Goal: Task Accomplishment & Management: Manage account settings

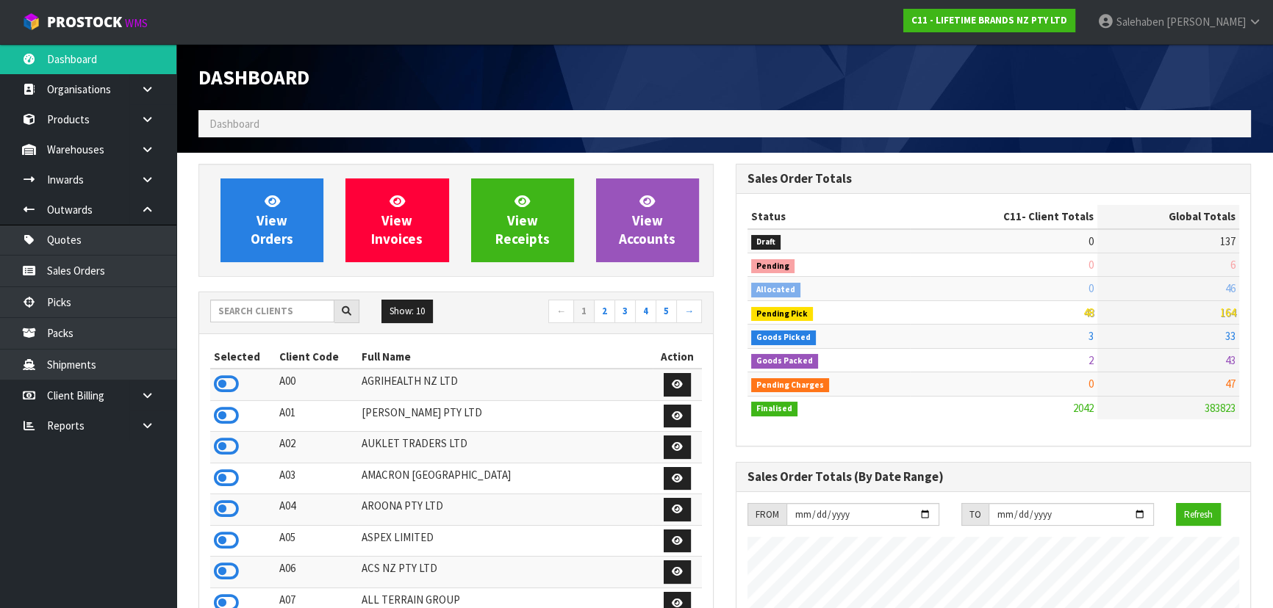
scroll to position [1111, 536]
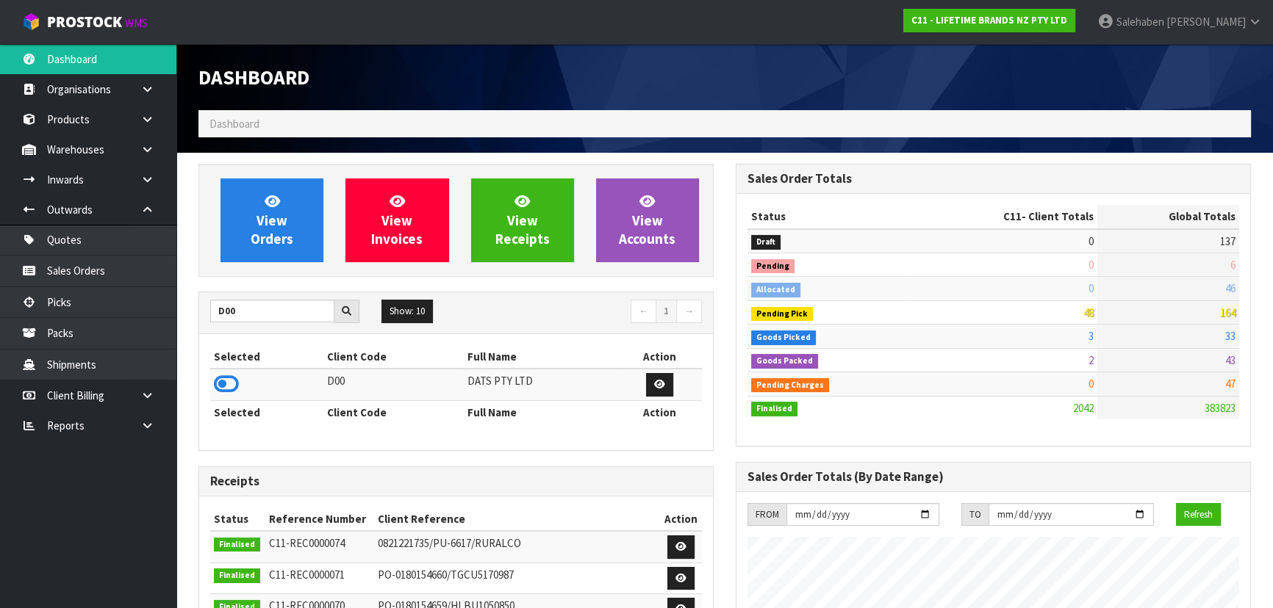
type input "D00"
click at [217, 375] on icon at bounding box center [226, 384] width 25 height 22
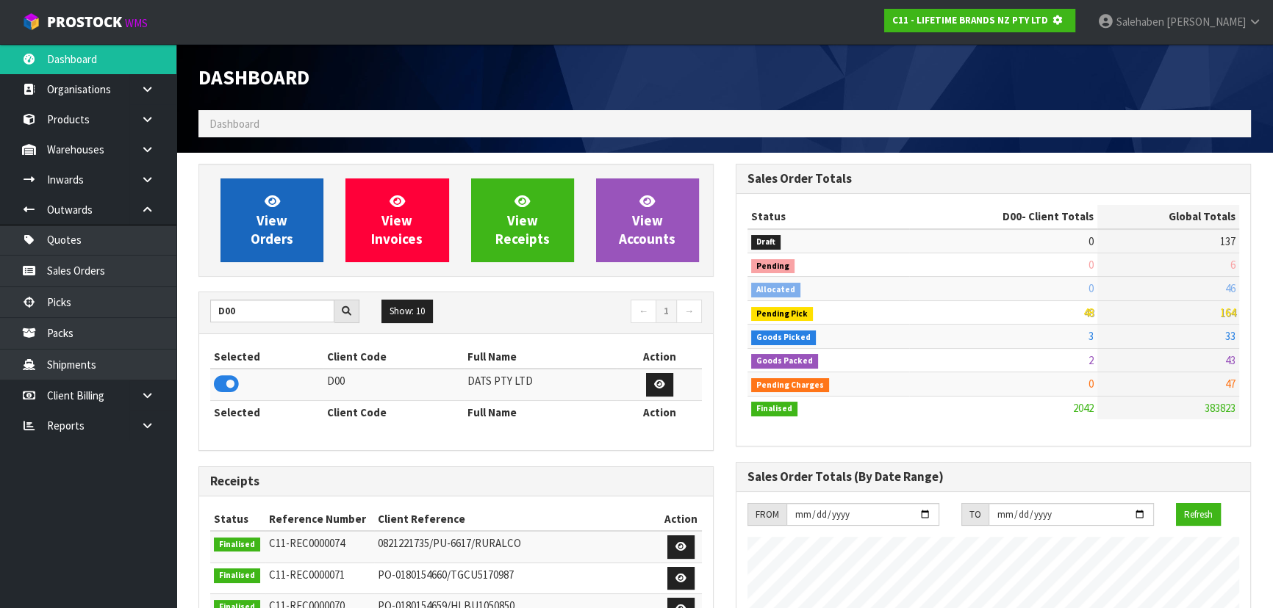
scroll to position [733792, 734170]
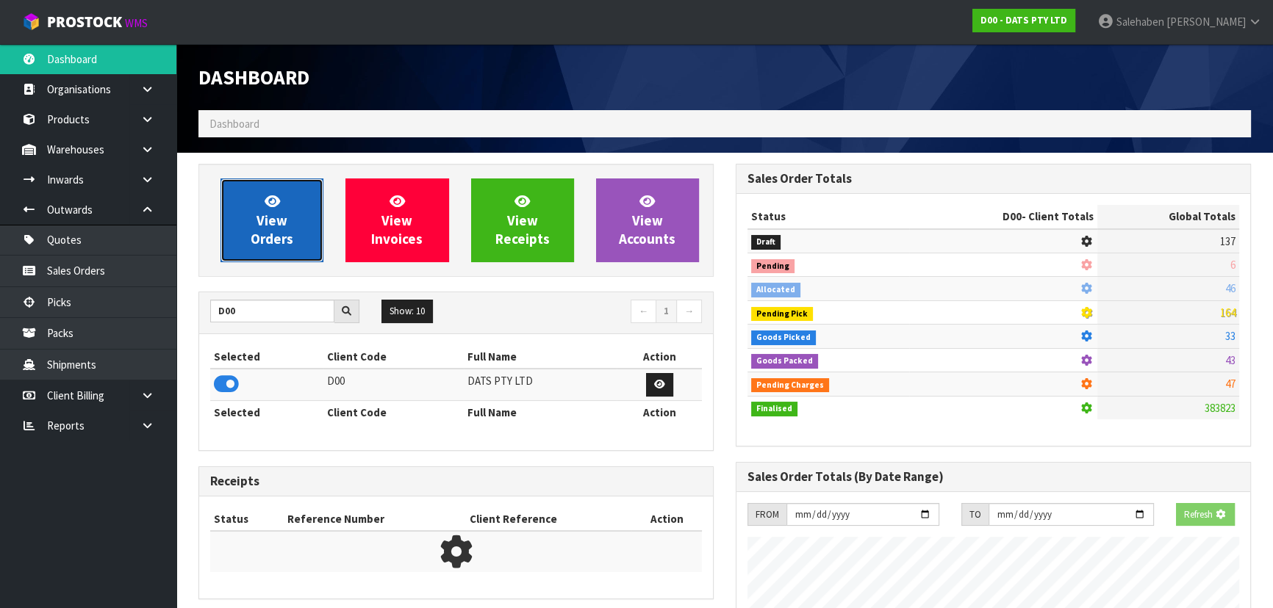
click at [268, 233] on span "View Orders" at bounding box center [272, 219] width 43 height 55
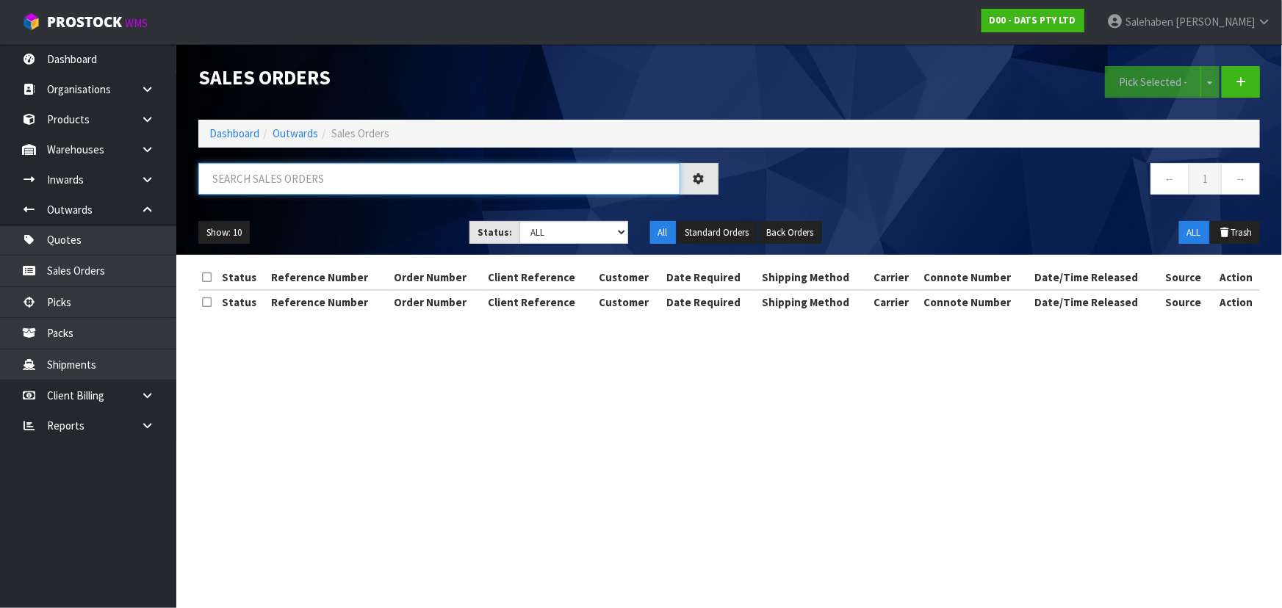
click at [296, 182] on input "text" at bounding box center [439, 179] width 482 height 32
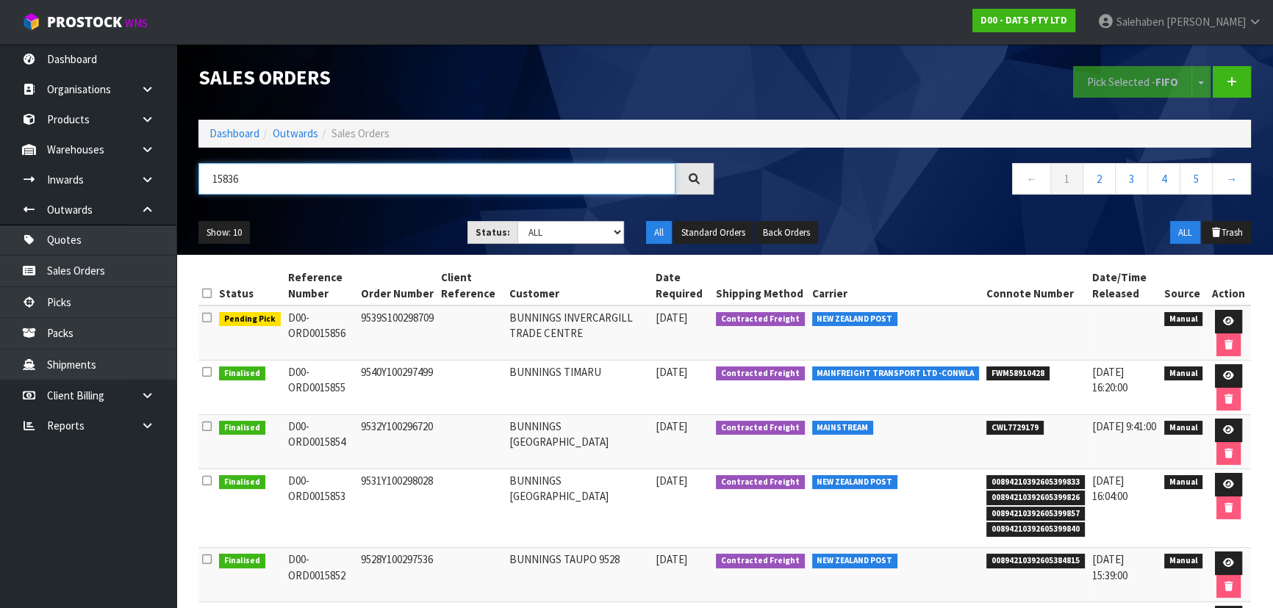
type input "15836"
click at [375, 236] on ul "Show: 10 5 10 25 50" at bounding box center [321, 233] width 247 height 24
click at [543, 231] on select "Draft Pending Allocated Pending Pick Goods Picked Goods Packed Pending Charges …" at bounding box center [570, 232] width 107 height 23
select select "string:6"
click at [517, 221] on select "Draft Pending Allocated Pending Pick Goods Picked Goods Packed Pending Charges …" at bounding box center [570, 232] width 107 height 23
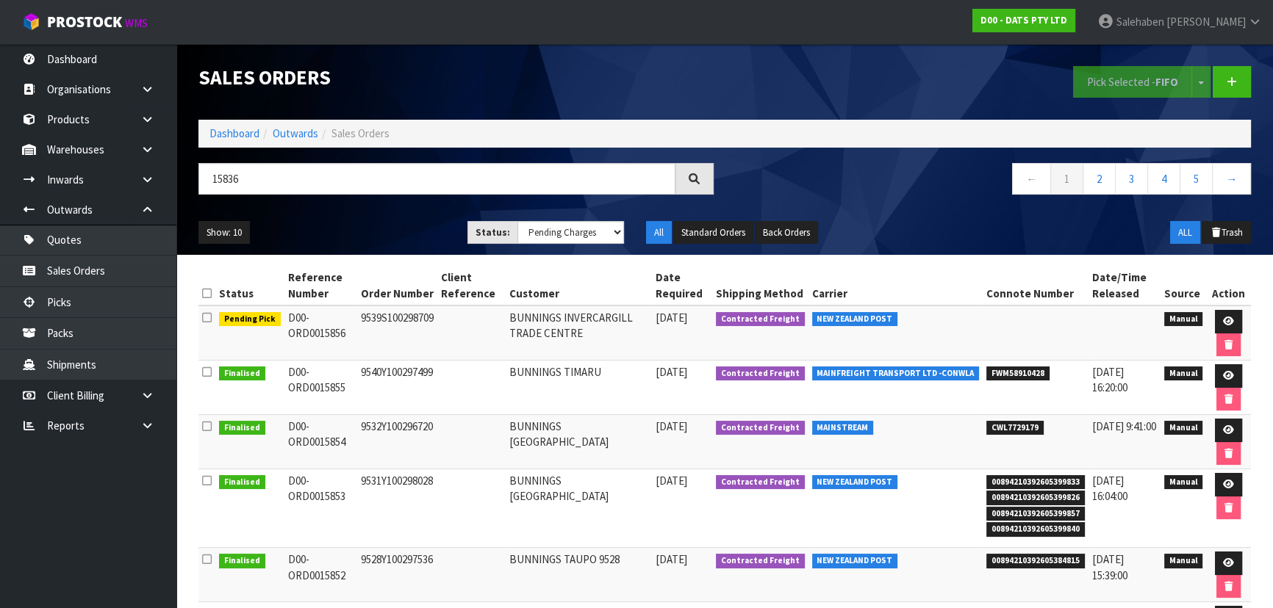
click at [1219, 309] on td at bounding box center [1228, 333] width 45 height 55
click at [388, 235] on ul "Show: 10 5 10 25 50" at bounding box center [321, 233] width 247 height 24
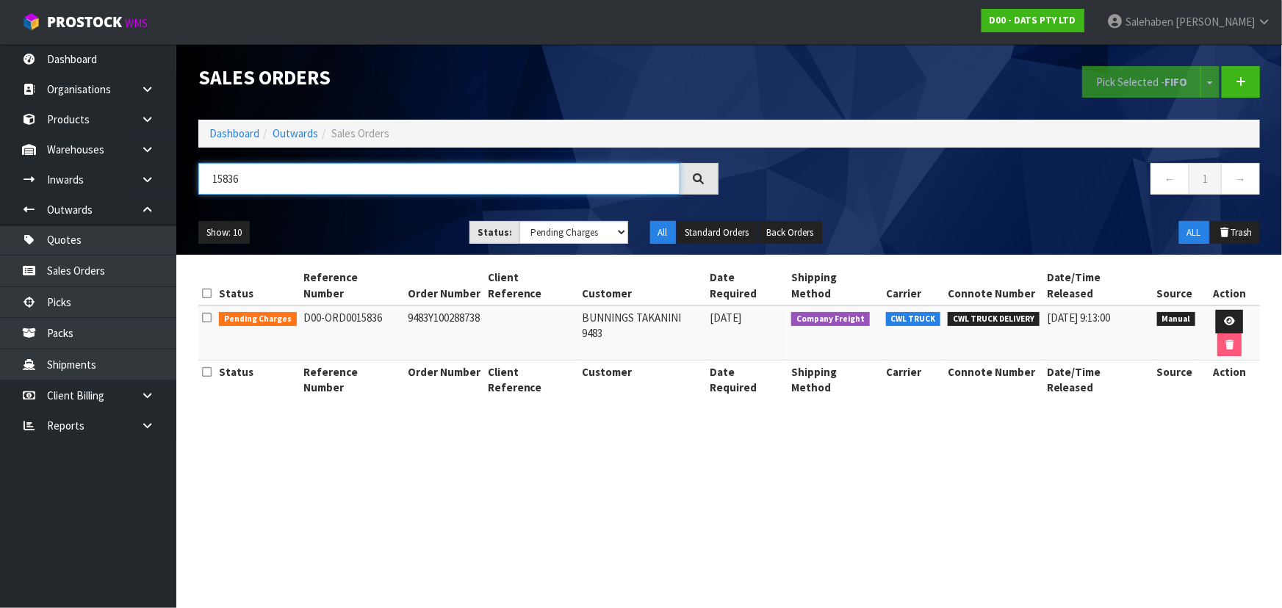
click at [298, 181] on input "15836" at bounding box center [439, 179] width 482 height 32
type input "1"
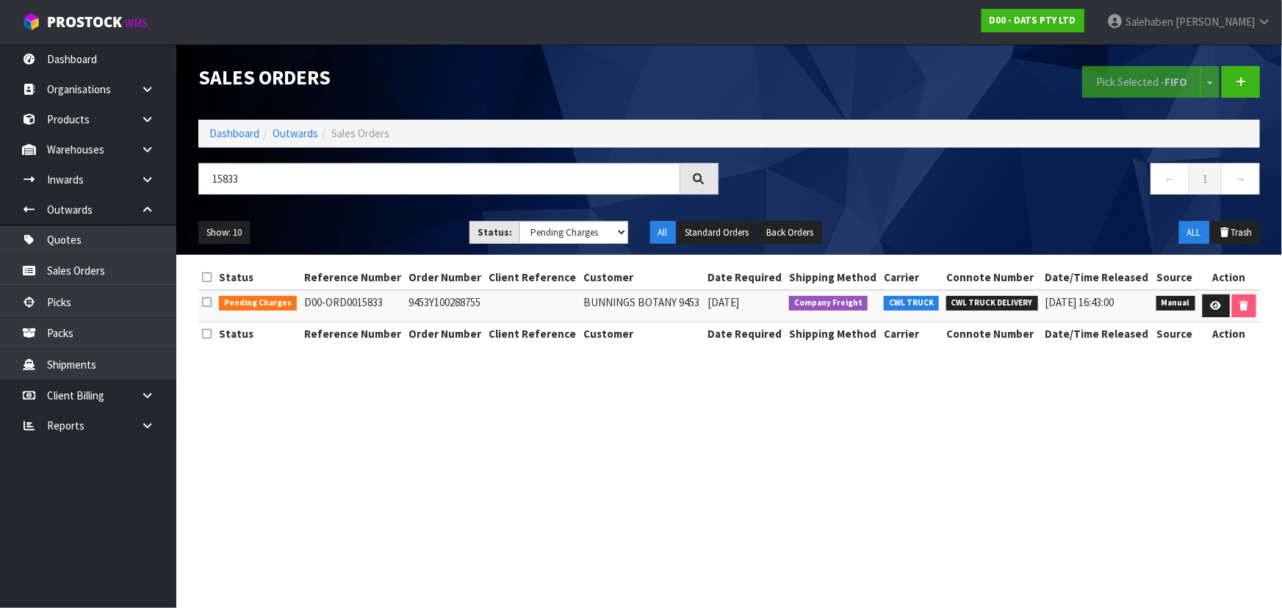
click at [393, 234] on ul "Show: 10 5 10 25 50" at bounding box center [322, 233] width 249 height 24
click at [281, 166] on input "15833" at bounding box center [439, 179] width 482 height 32
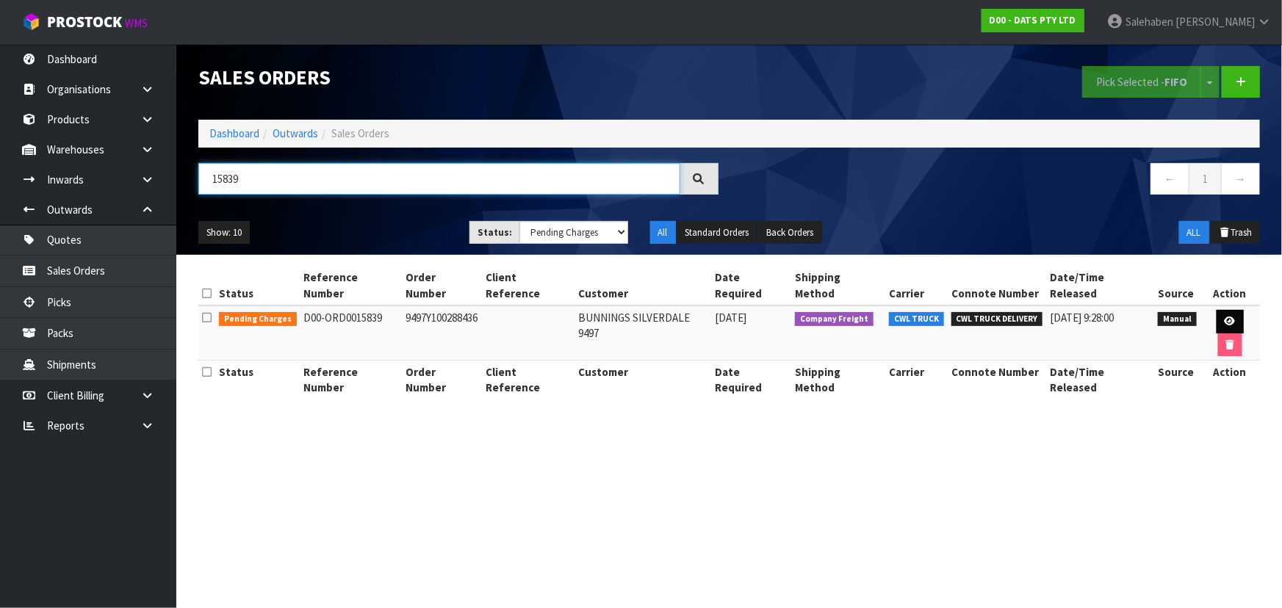
type input "15839"
click at [1225, 317] on icon at bounding box center [1230, 322] width 11 height 10
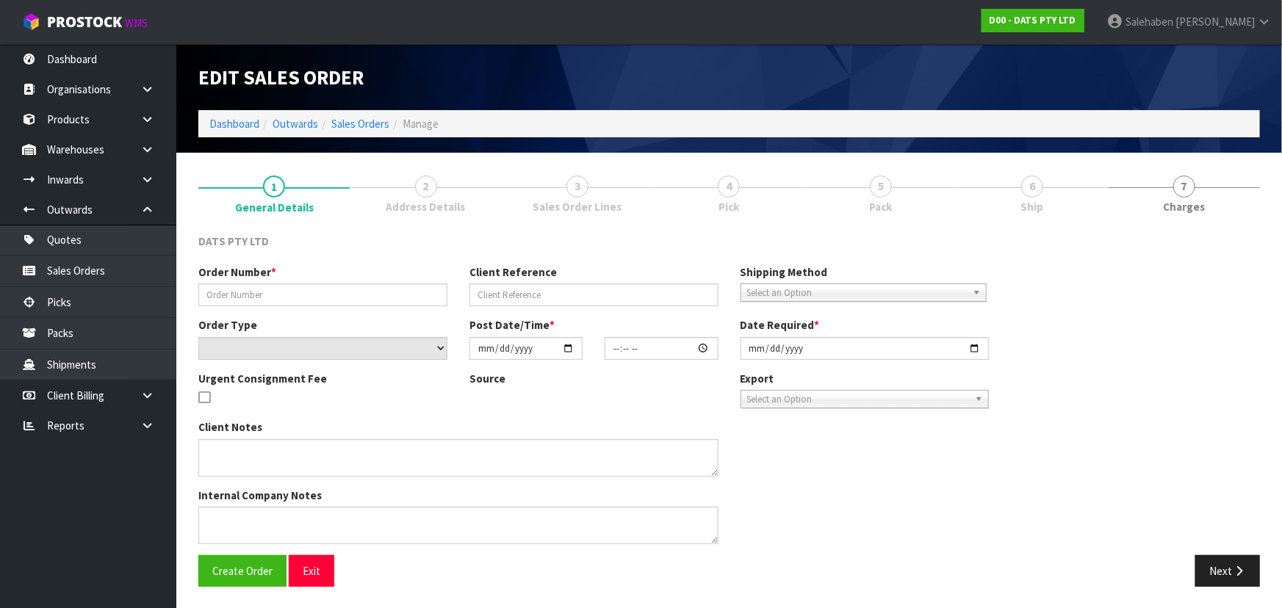
type input "9497Y100288436"
select select "number:0"
type input "[DATE]"
type input "09:11:00.000"
type input "[DATE]"
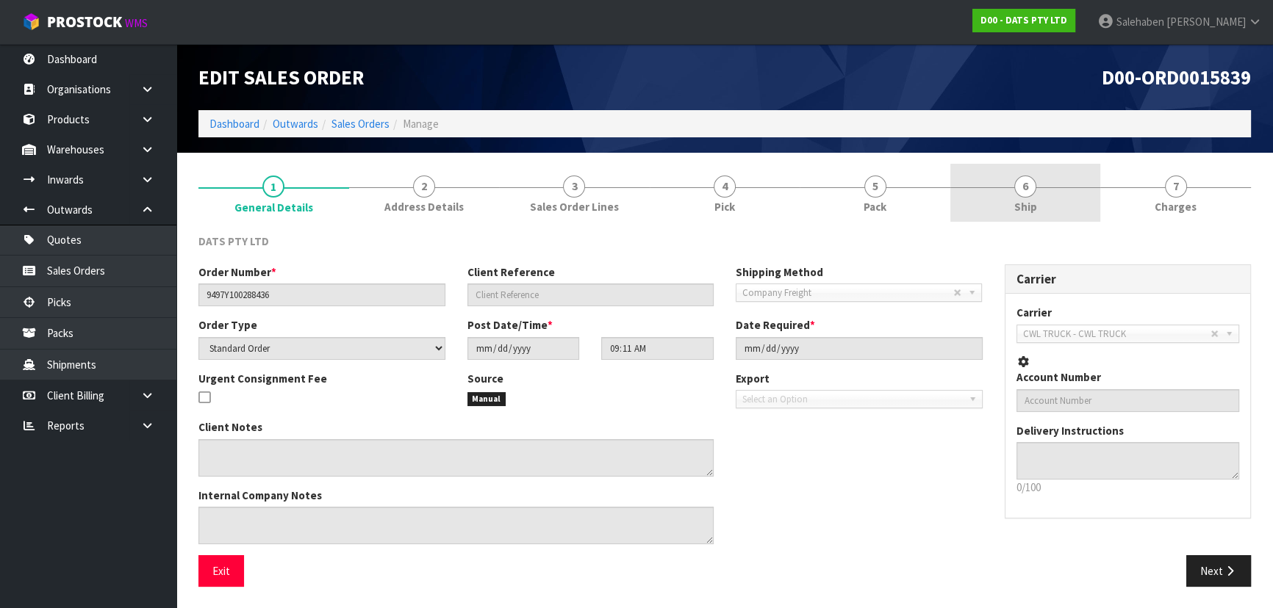
click at [1073, 185] on link "6 Ship" at bounding box center [1025, 193] width 151 height 58
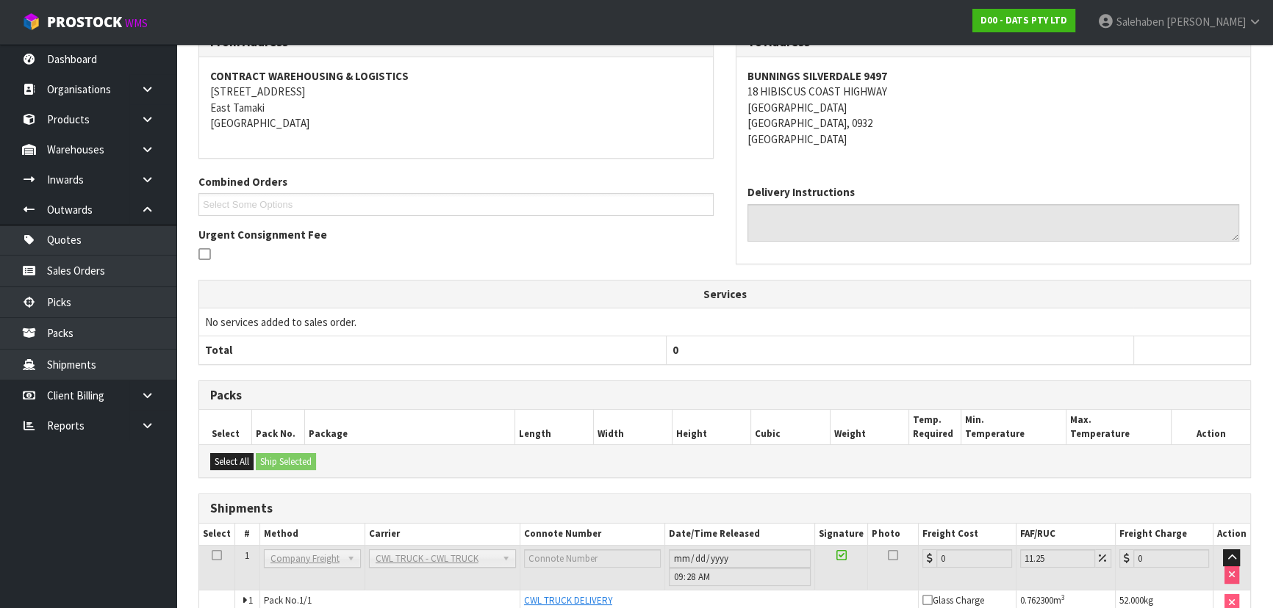
scroll to position [281, 0]
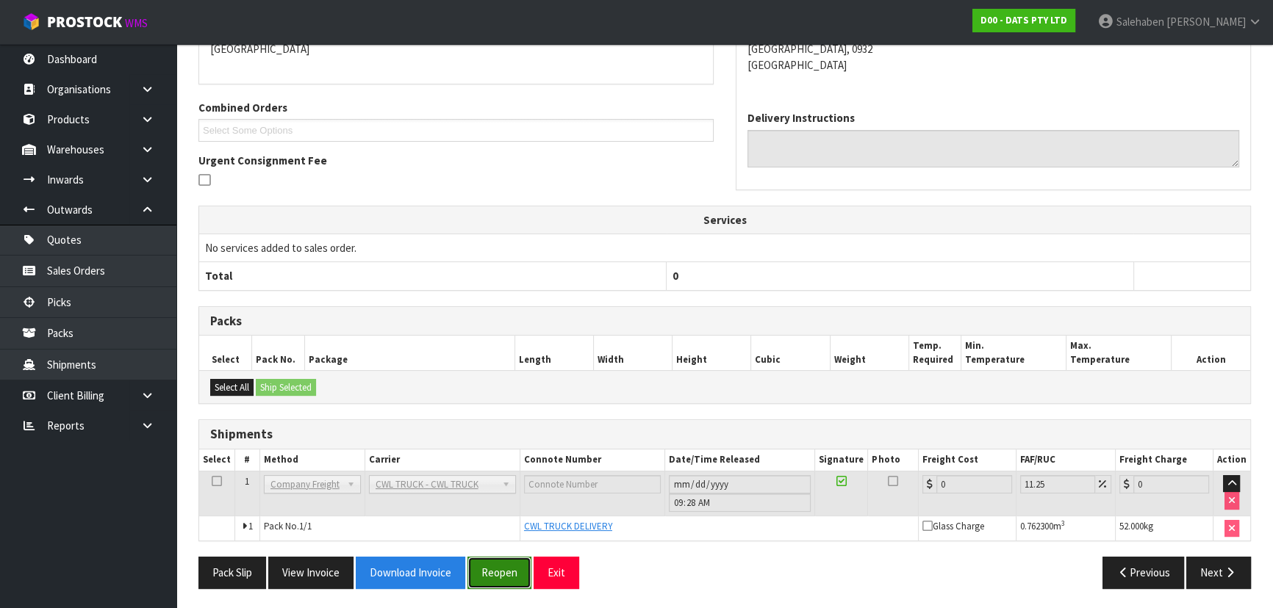
click at [497, 566] on button "Reopen" at bounding box center [499, 573] width 64 height 32
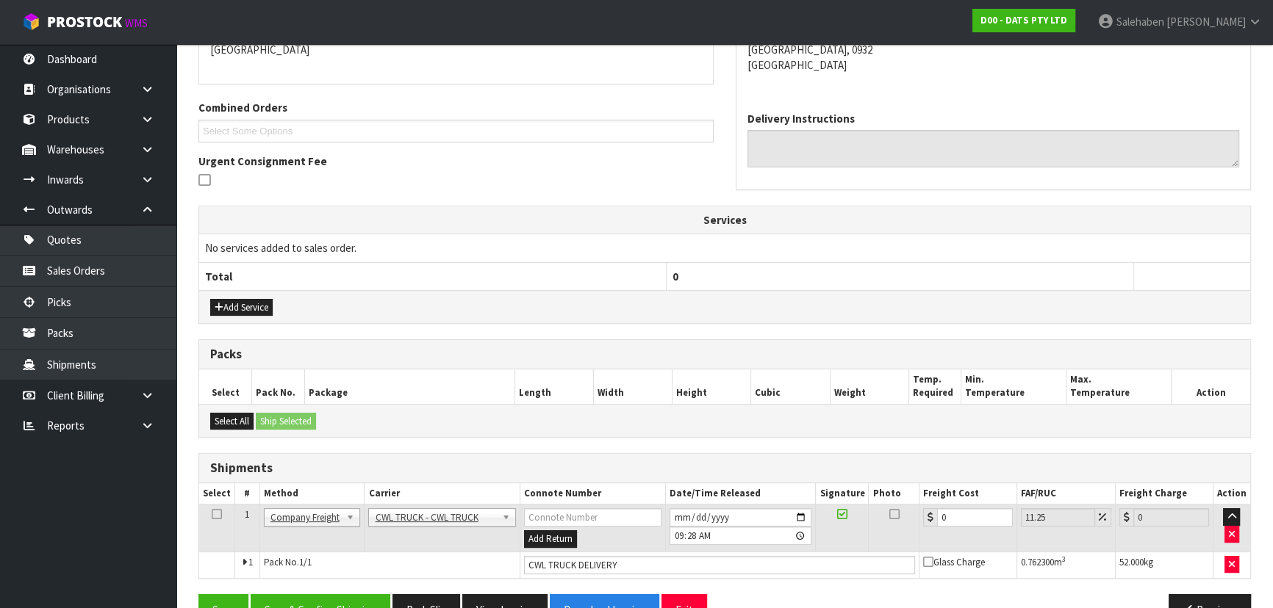
scroll to position [370, 0]
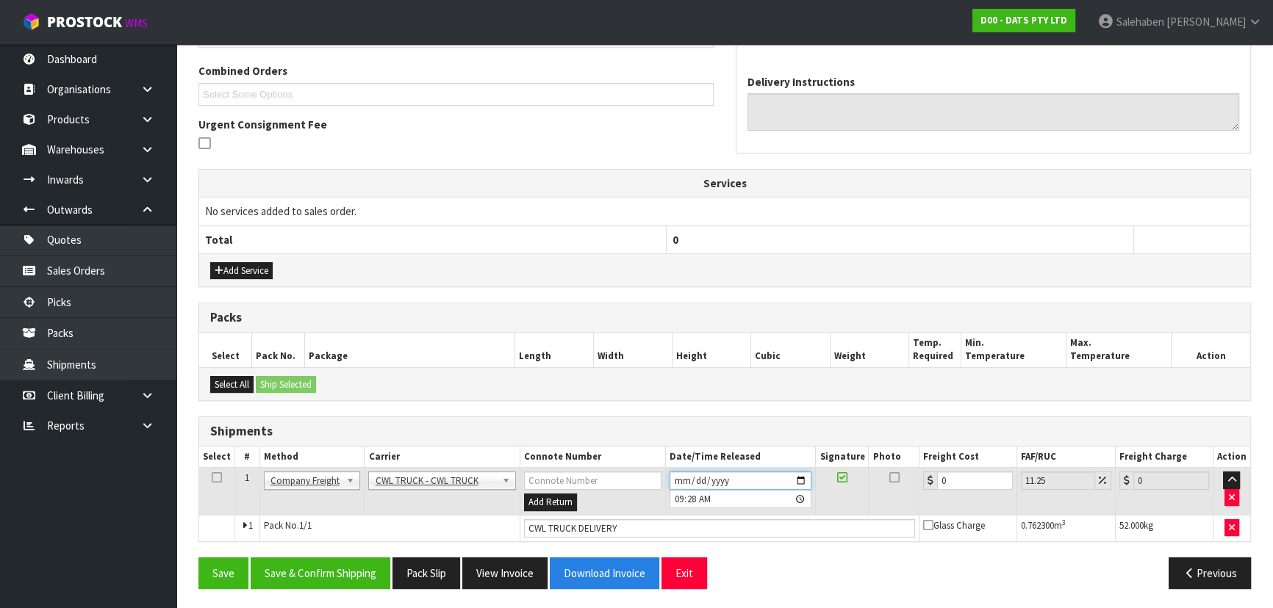
click at [802, 478] on input "[DATE]" at bounding box center [740, 481] width 142 height 18
type input "[DATE]"
click at [343, 580] on button "Save & Confirm Shipping" at bounding box center [321, 574] width 140 height 32
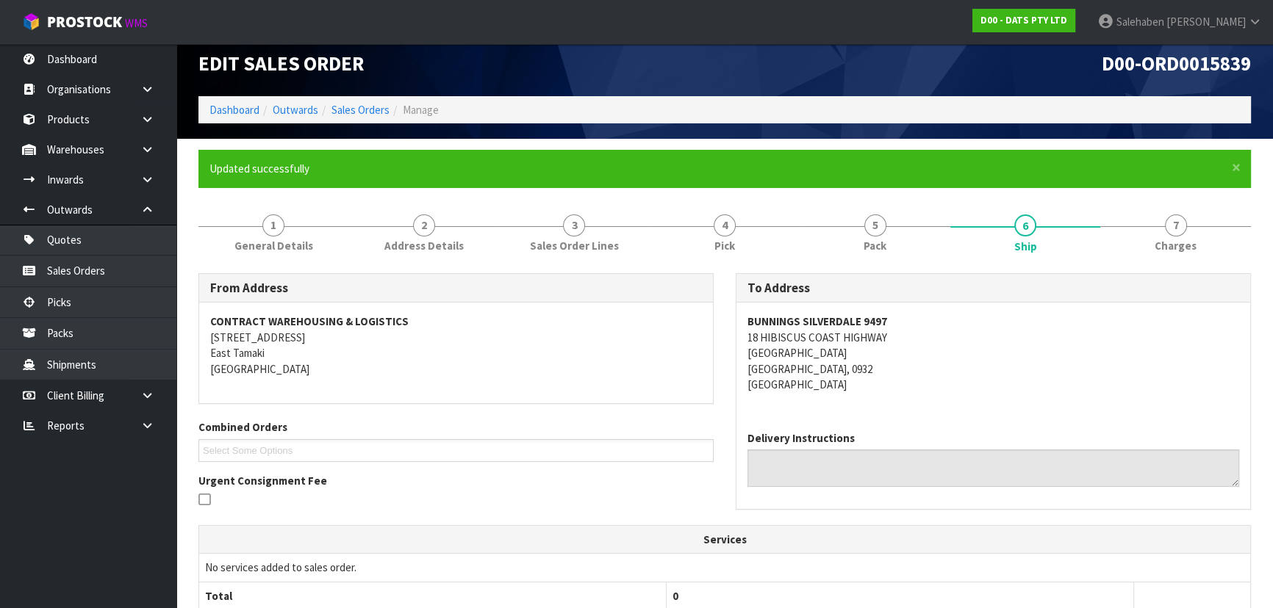
scroll to position [0, 0]
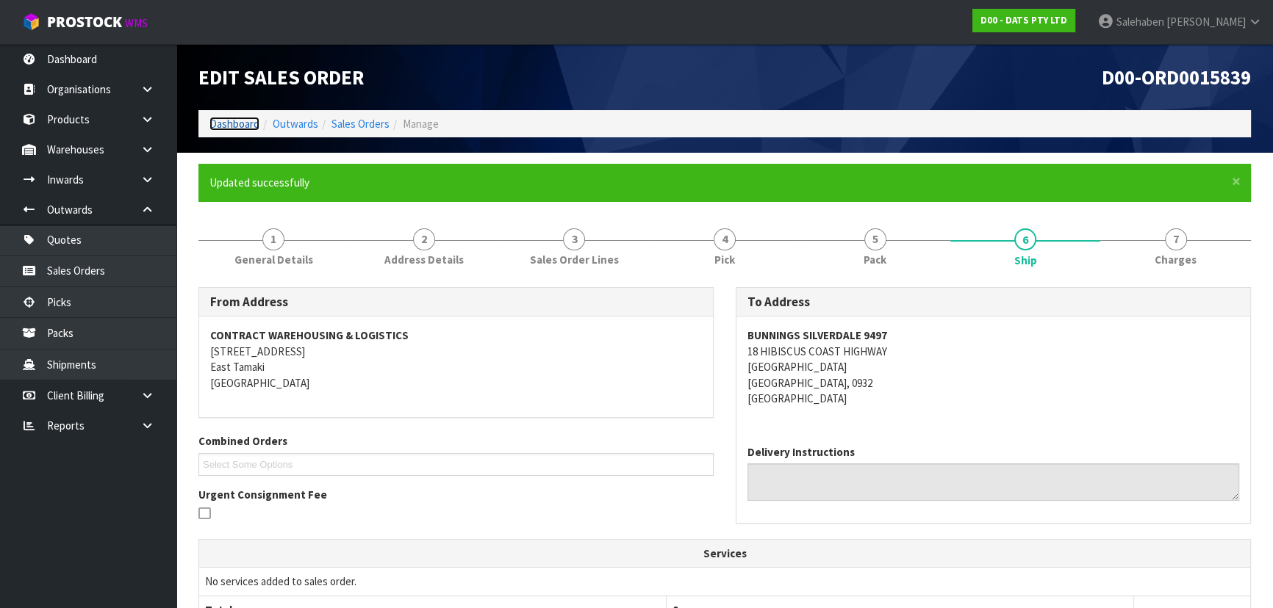
click at [230, 118] on link "Dashboard" at bounding box center [234, 124] width 50 height 14
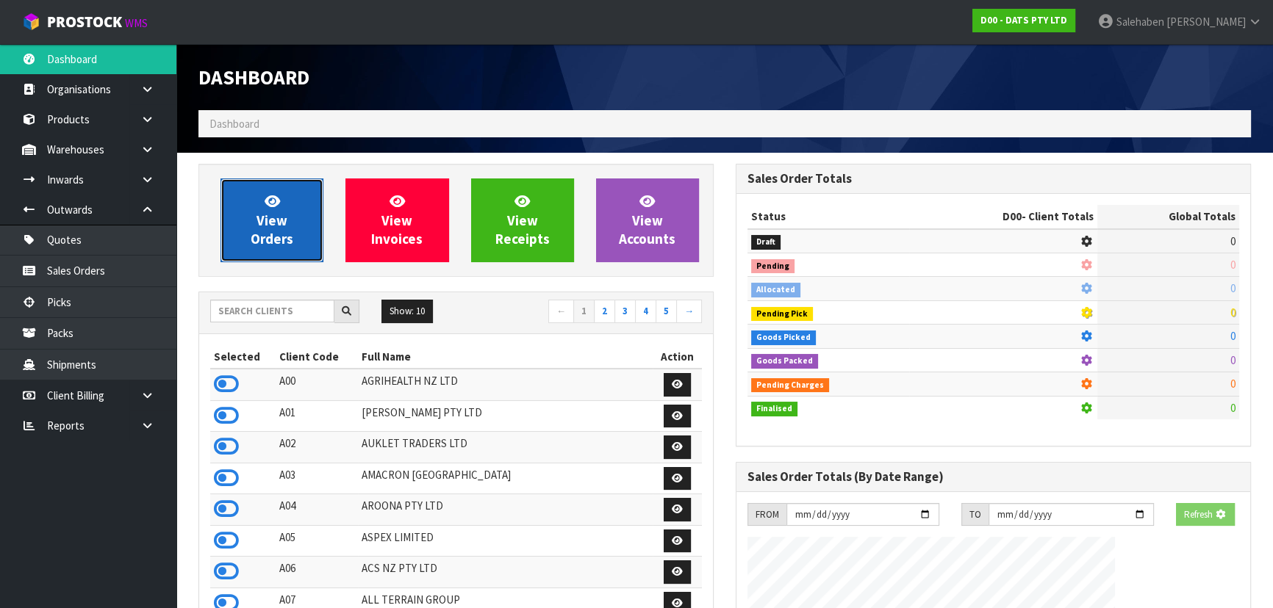
click at [251, 228] on link "View Orders" at bounding box center [271, 221] width 103 height 84
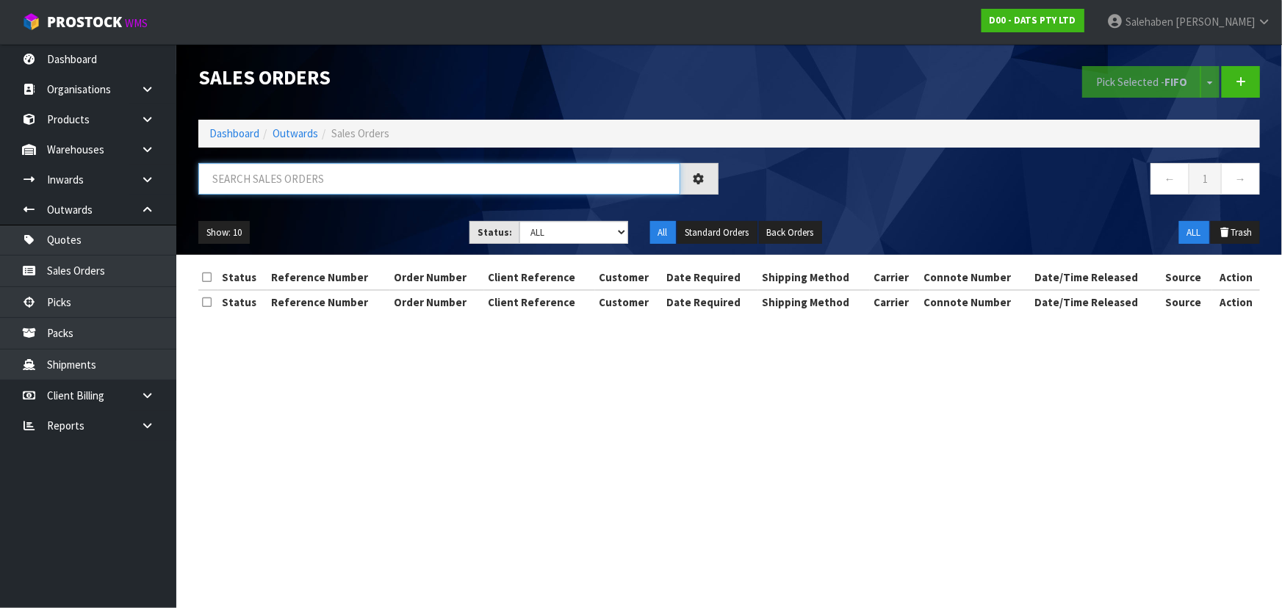
click at [289, 187] on input "text" at bounding box center [439, 179] width 482 height 32
type input "1"
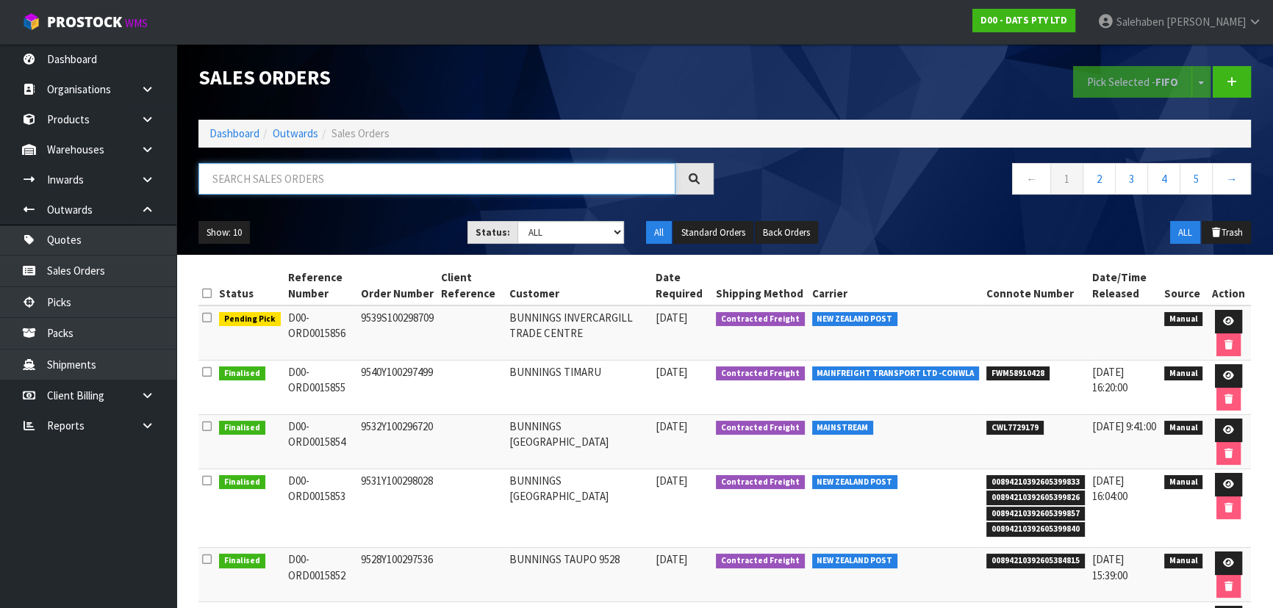
click at [289, 191] on input "text" at bounding box center [436, 179] width 477 height 32
type input "15841"
click at [354, 218] on div "Show: 10 5 10 25 50 Status: Draft Pending Allocated Pending Pick Goods Picked G…" at bounding box center [724, 233] width 1074 height 46
drag, startPoint x: 557, startPoint y: 233, endPoint x: 560, endPoint y: 242, distance: 10.0
click at [557, 233] on select "Draft Pending Allocated Pending Pick Goods Picked Goods Packed Pending Charges …" at bounding box center [570, 232] width 107 height 23
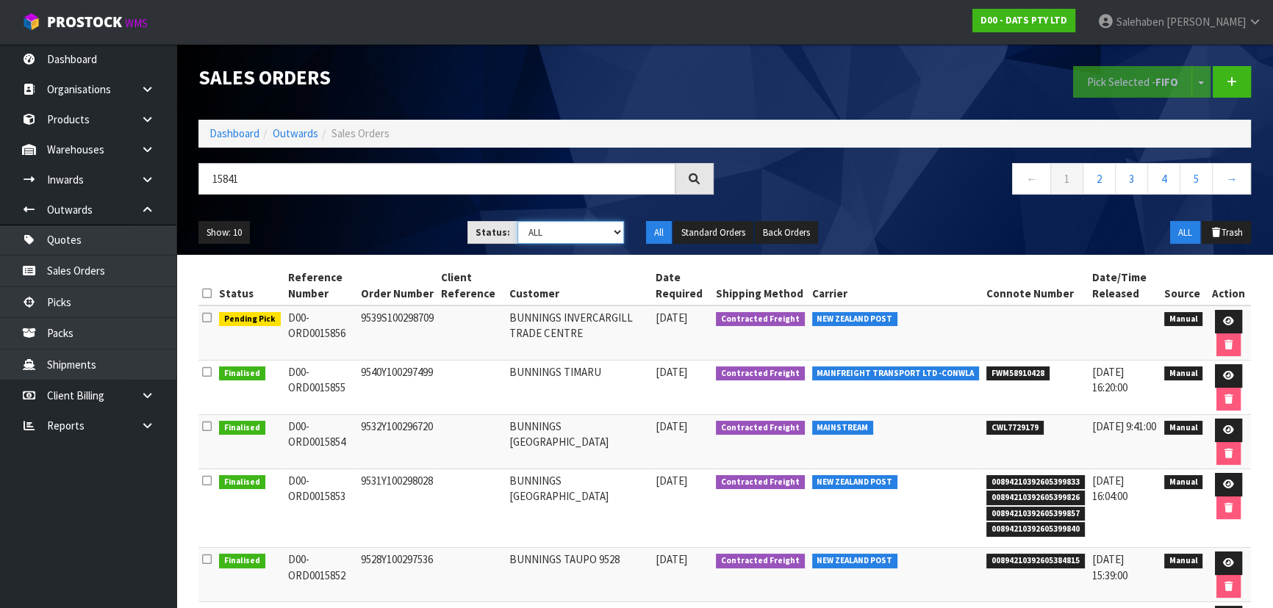
select select "string:6"
click at [517, 221] on select "Draft Pending Allocated Pending Pick Goods Picked Goods Packed Pending Charges …" at bounding box center [570, 232] width 107 height 23
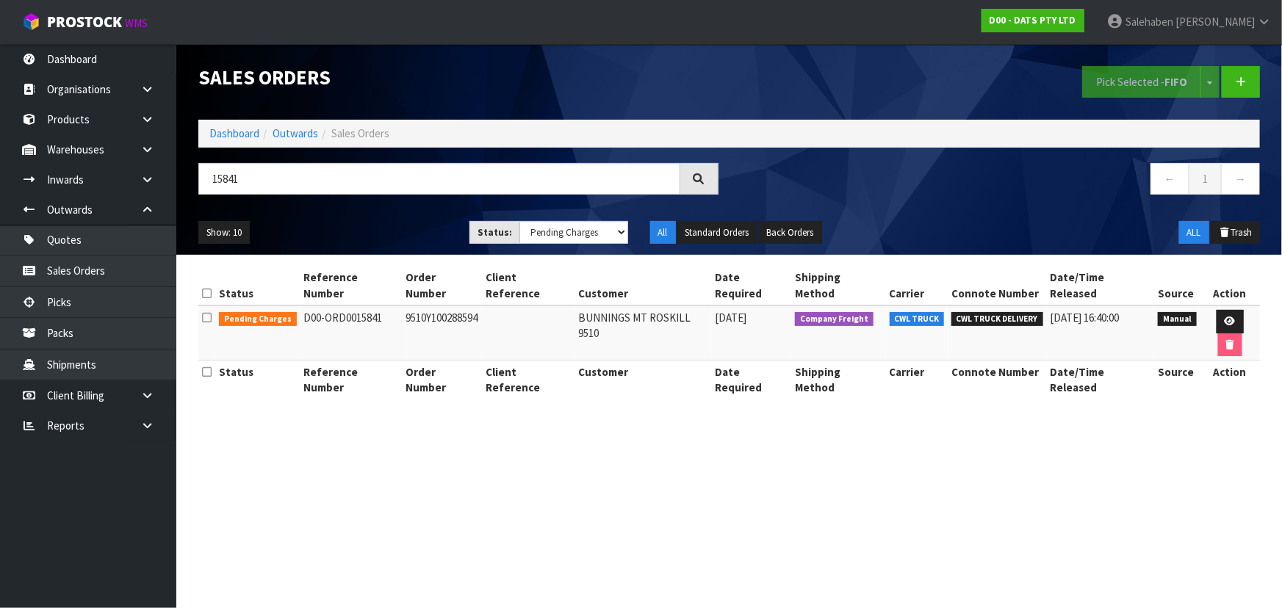
click at [425, 228] on ul "Show: 10 5 10 25 50" at bounding box center [322, 233] width 249 height 24
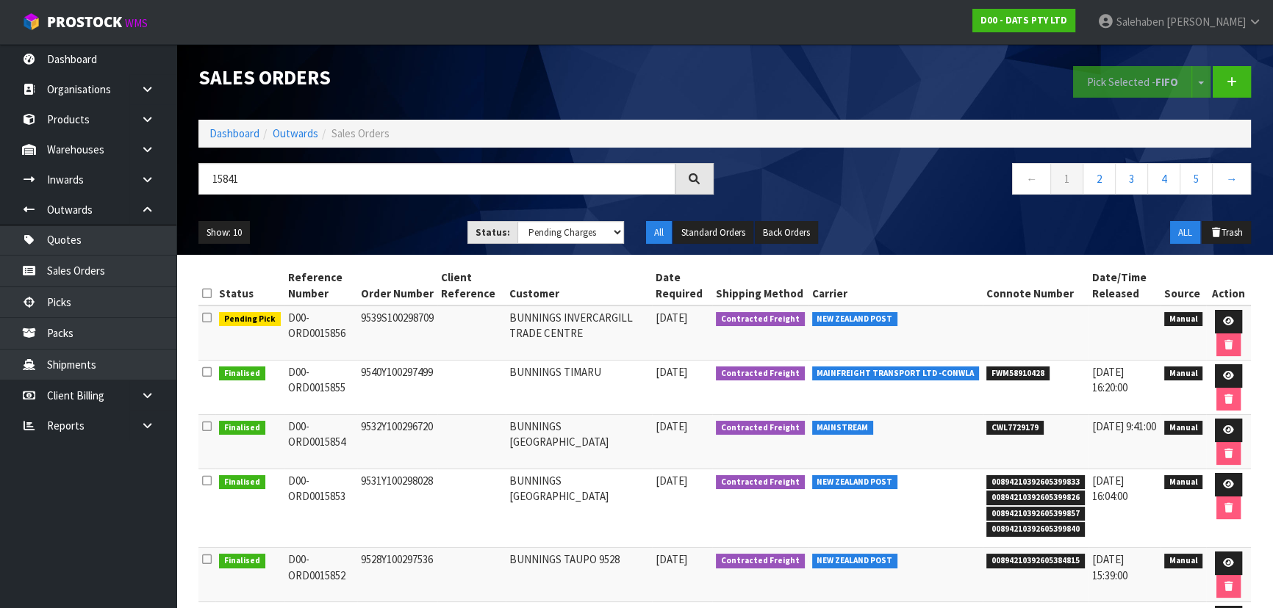
click at [1220, 309] on td at bounding box center [1228, 333] width 45 height 55
click at [892, 221] on div "All Standard Orders Back Orders" at bounding box center [769, 233] width 269 height 24
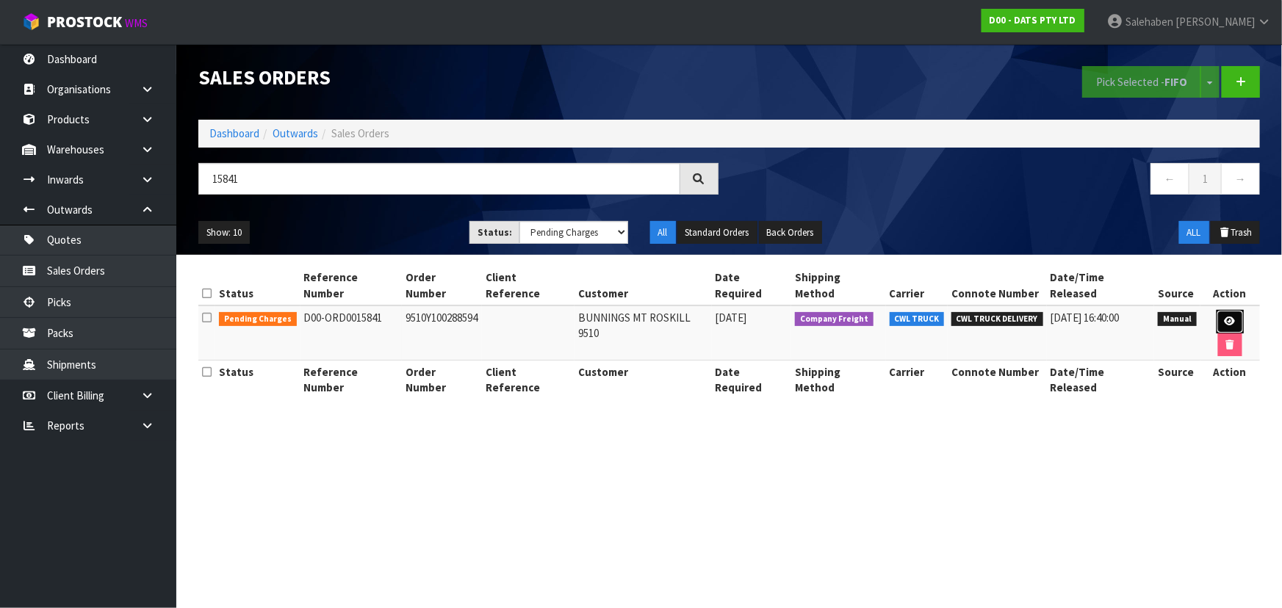
click at [1225, 317] on icon at bounding box center [1230, 322] width 11 height 10
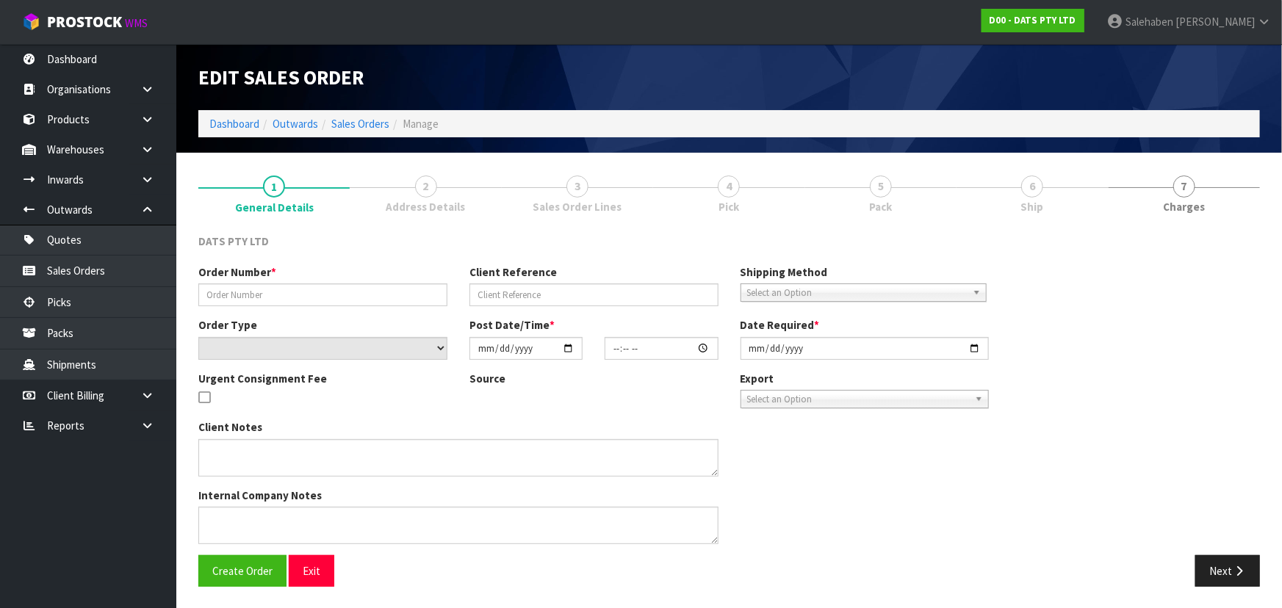
type input "9510Y100288594"
select select "number:0"
type input "[DATE]"
type input "09:15:00.000"
type input "[DATE]"
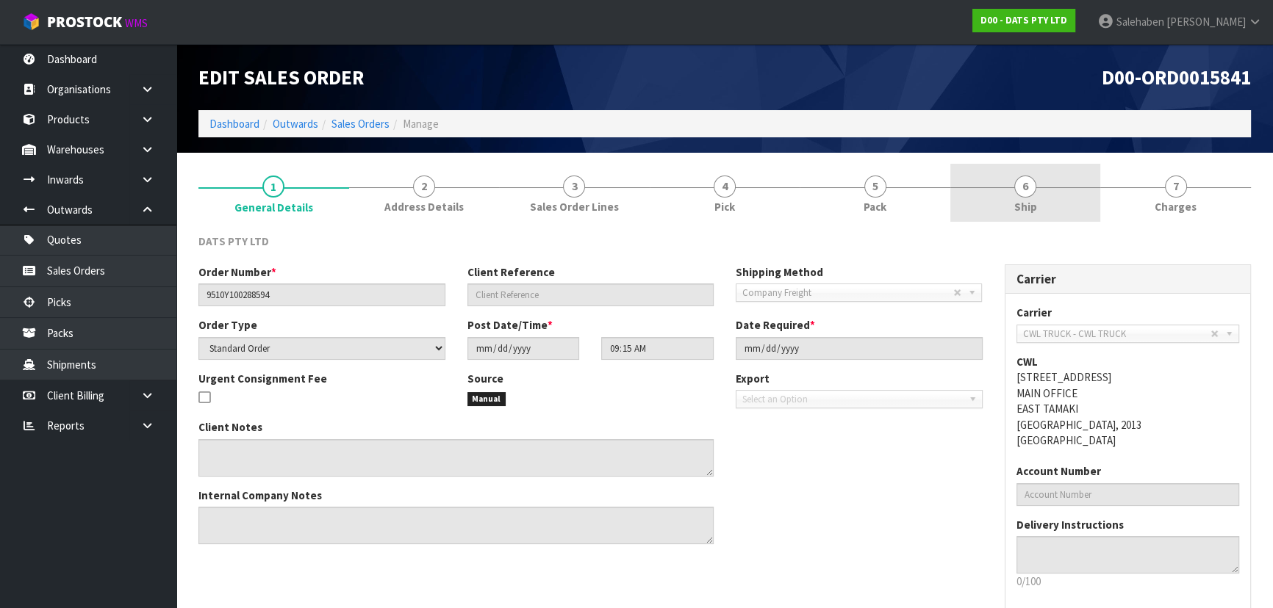
click at [1012, 198] on link "6 Ship" at bounding box center [1025, 193] width 151 height 58
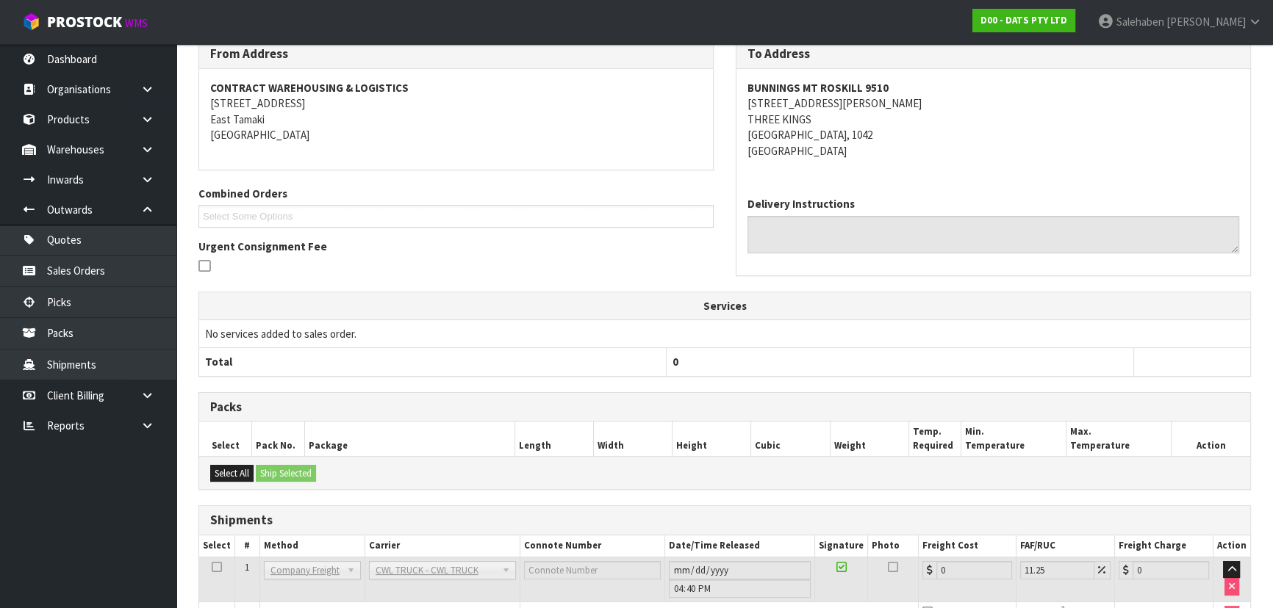
scroll to position [281, 0]
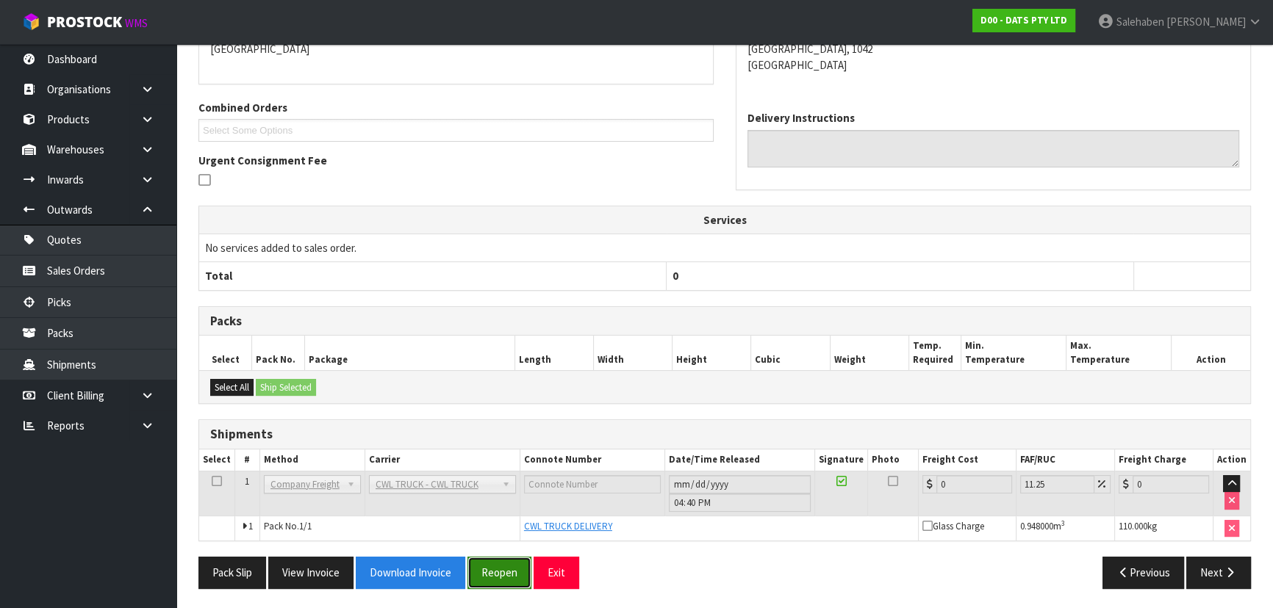
click at [497, 580] on button "Reopen" at bounding box center [499, 573] width 64 height 32
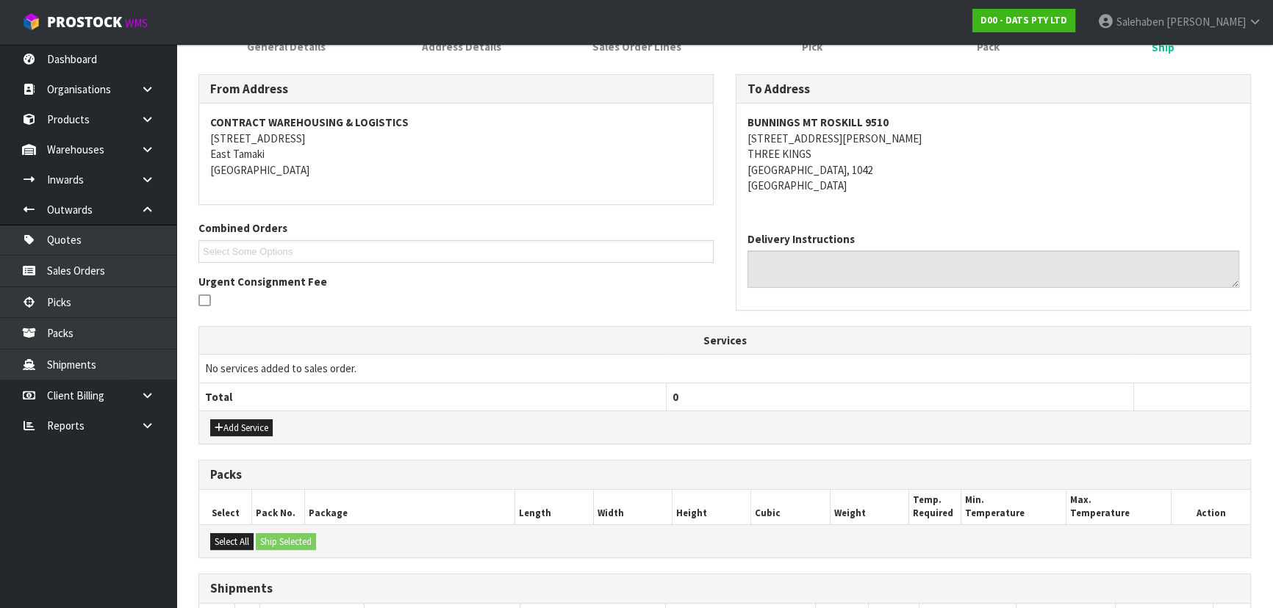
scroll to position [334, 0]
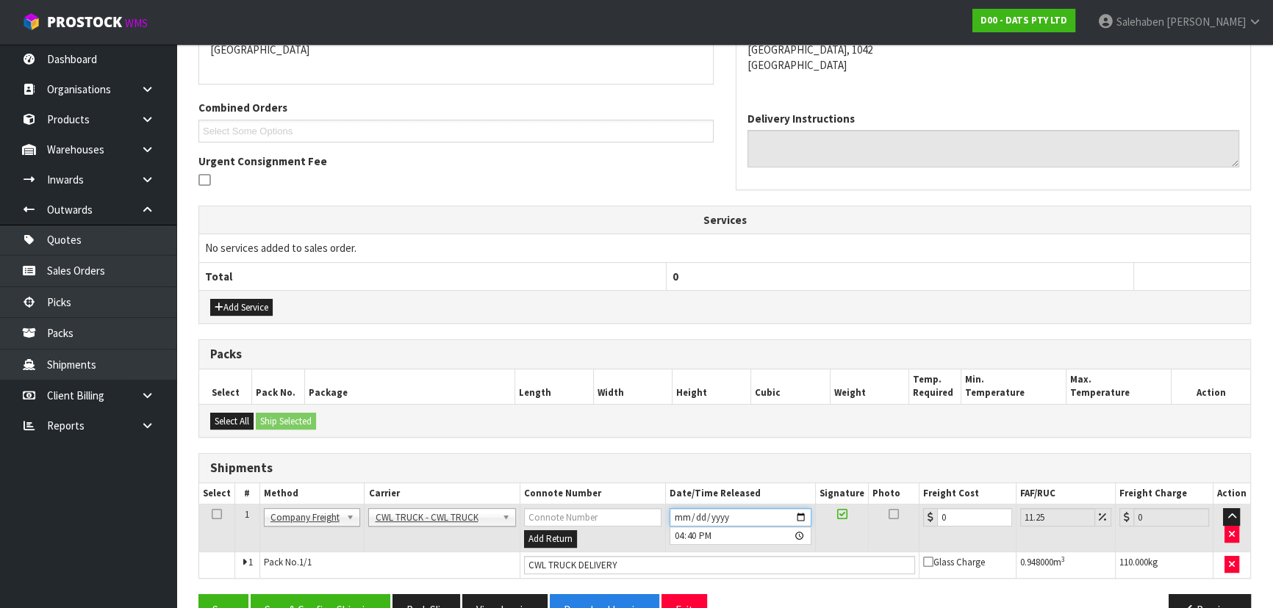
click at [799, 516] on input "[DATE]" at bounding box center [740, 517] width 142 height 18
type input "[DATE]"
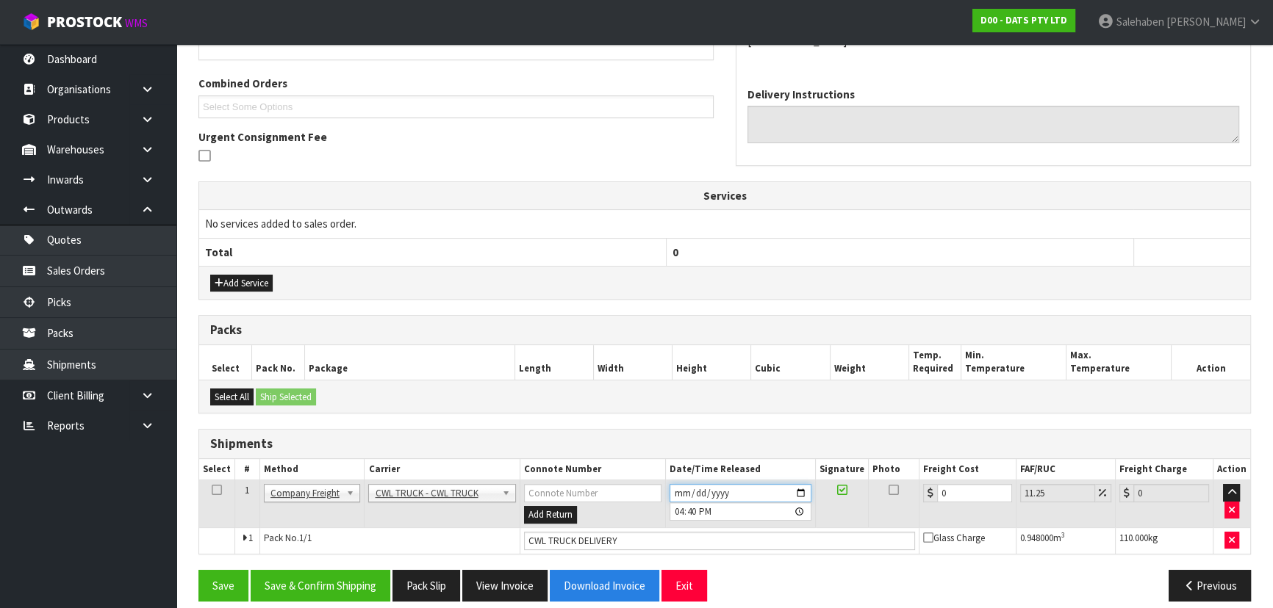
scroll to position [370, 0]
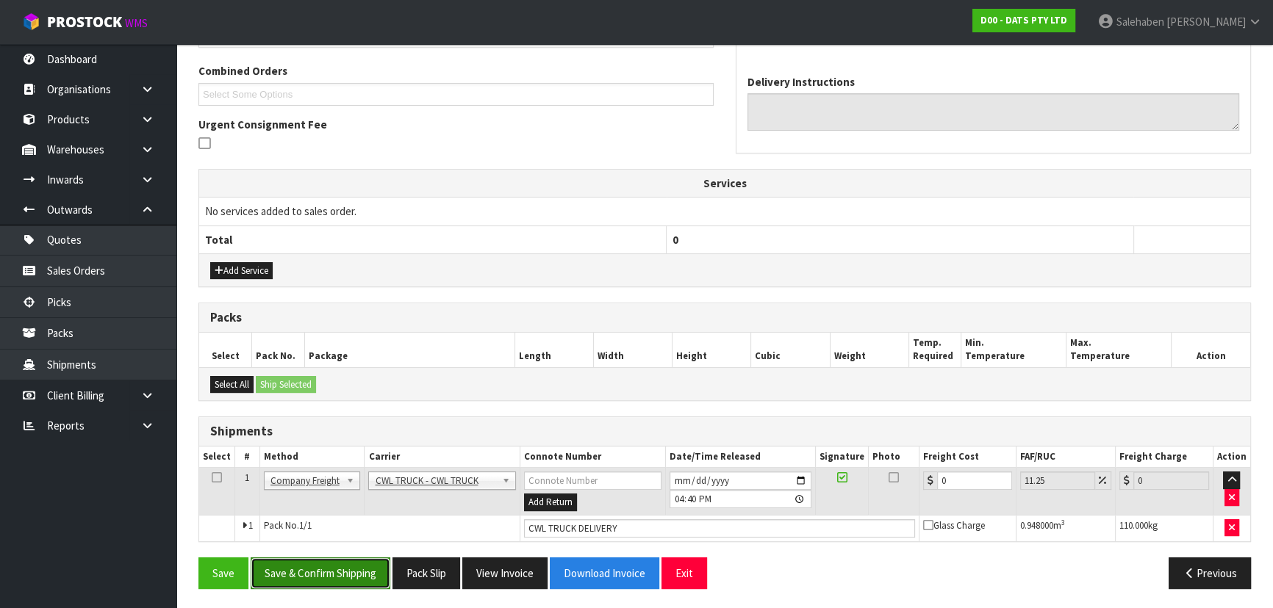
drag, startPoint x: 325, startPoint y: 580, endPoint x: 336, endPoint y: 573, distance: 12.6
click at [326, 580] on button "Save & Confirm Shipping" at bounding box center [321, 574] width 140 height 32
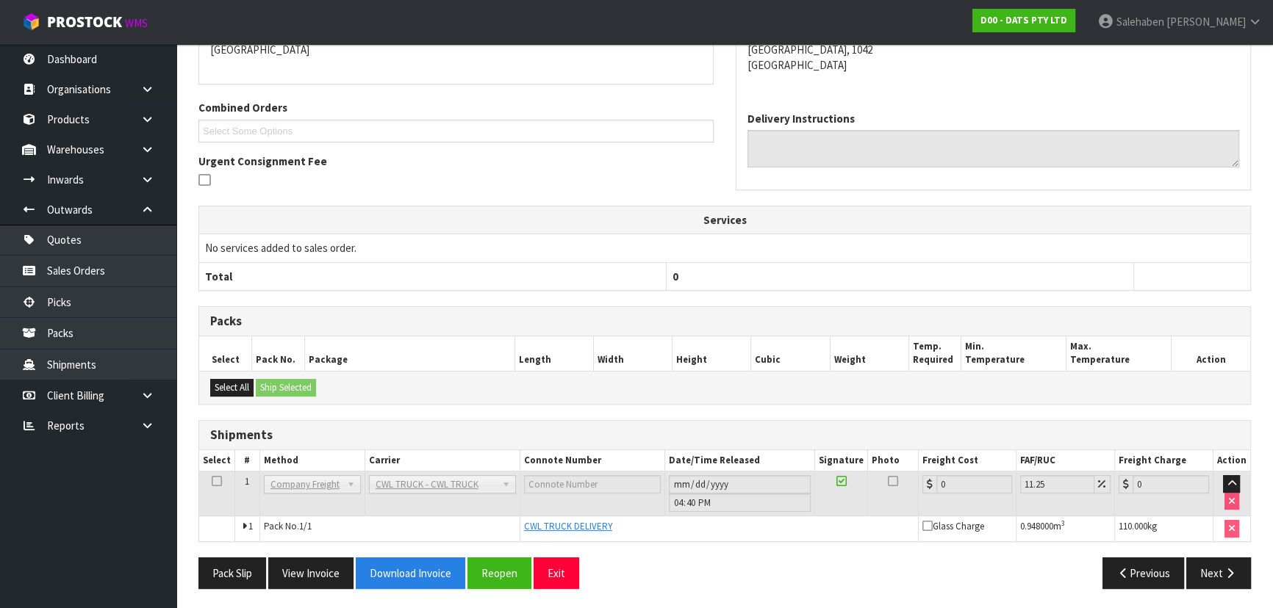
scroll to position [0, 0]
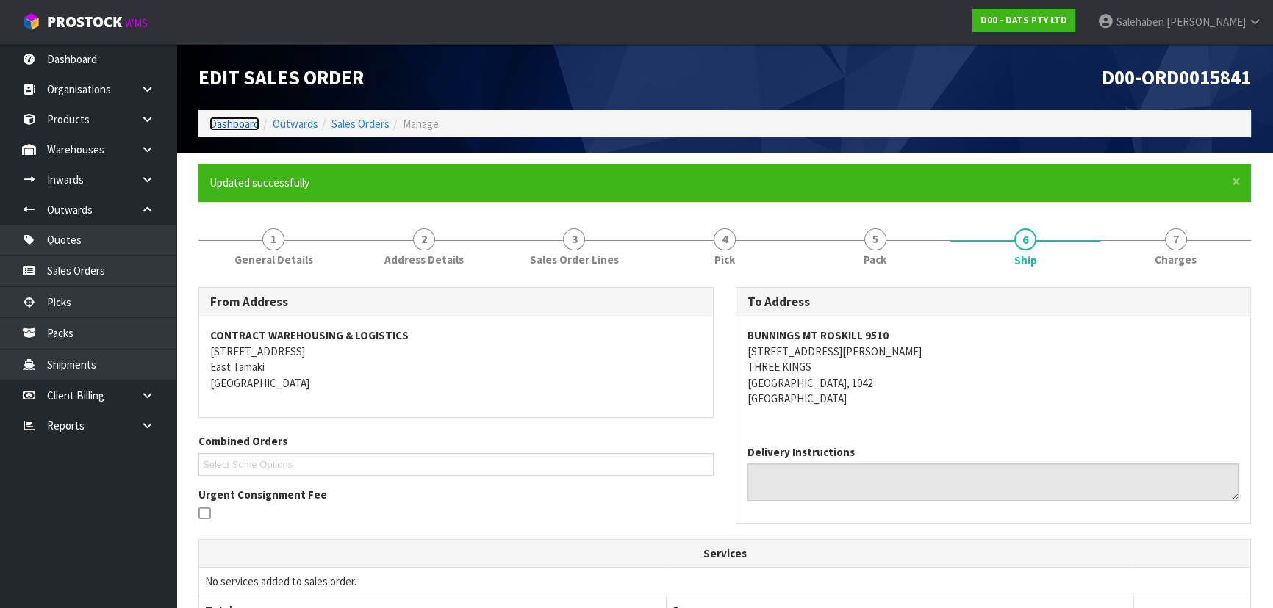
drag, startPoint x: 240, startPoint y: 121, endPoint x: 257, endPoint y: 154, distance: 37.1
click at [240, 121] on link "Dashboard" at bounding box center [234, 124] width 50 height 14
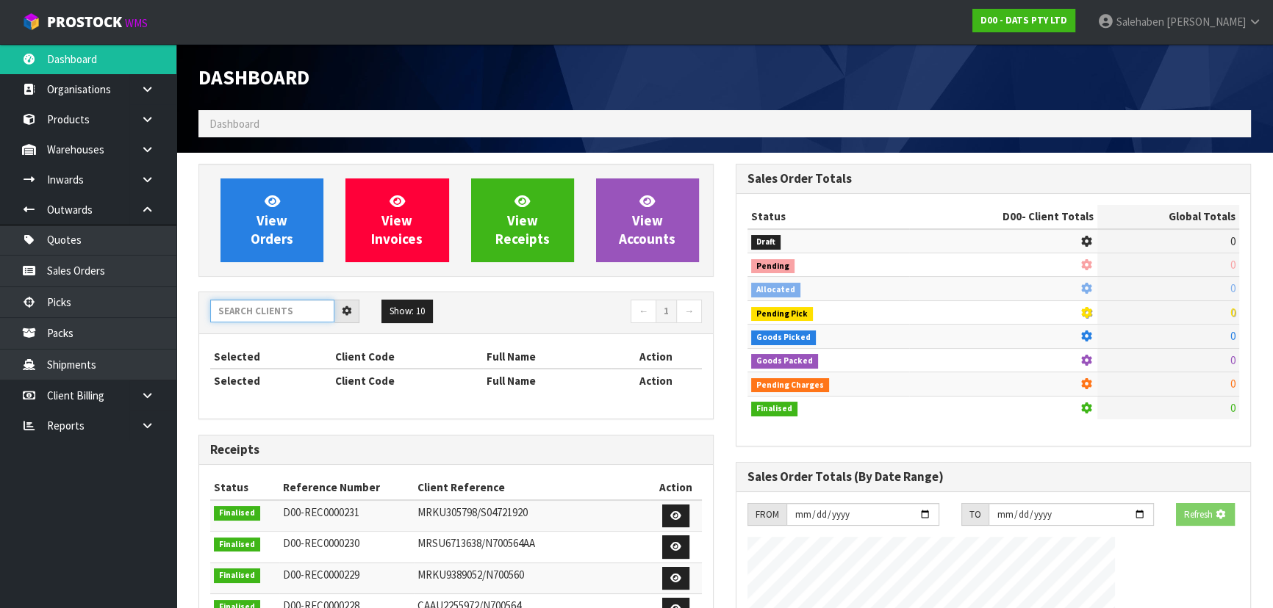
click at [272, 312] on input "text" at bounding box center [272, 311] width 124 height 23
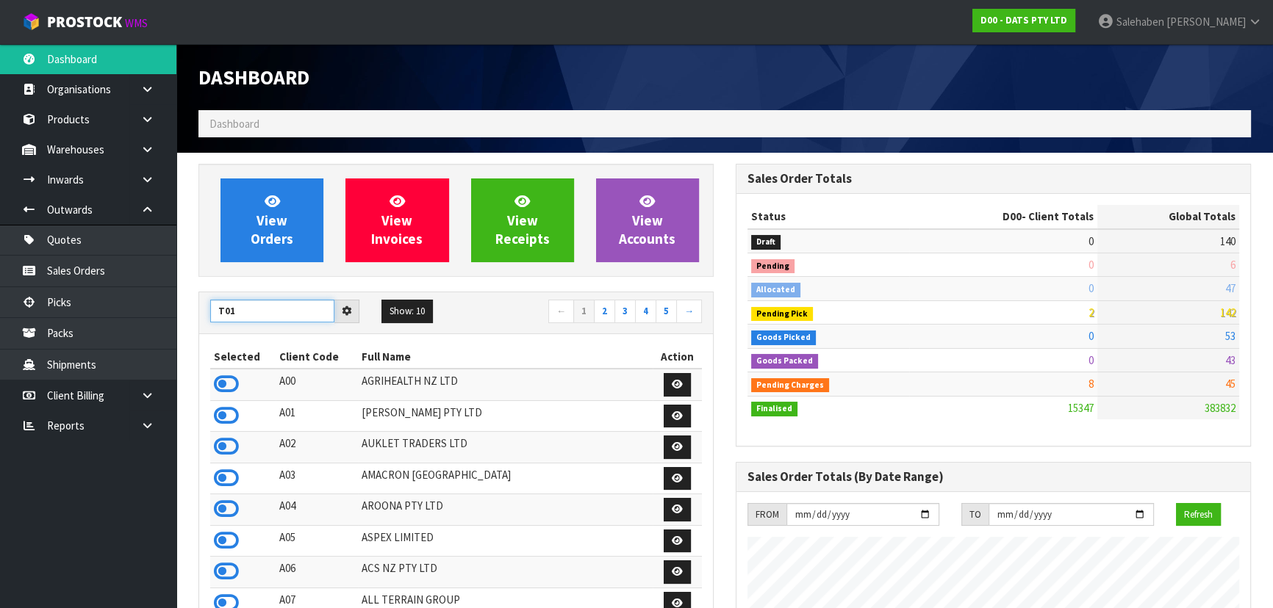
scroll to position [733549, 734170]
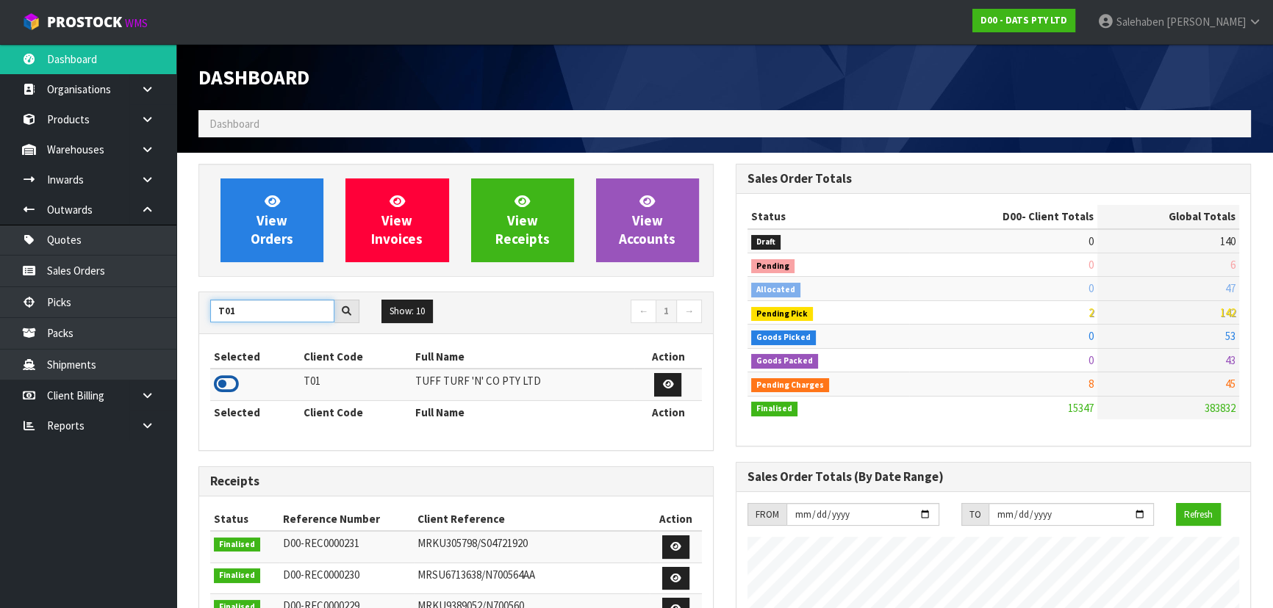
type input "T01"
click at [229, 384] on icon at bounding box center [226, 384] width 25 height 22
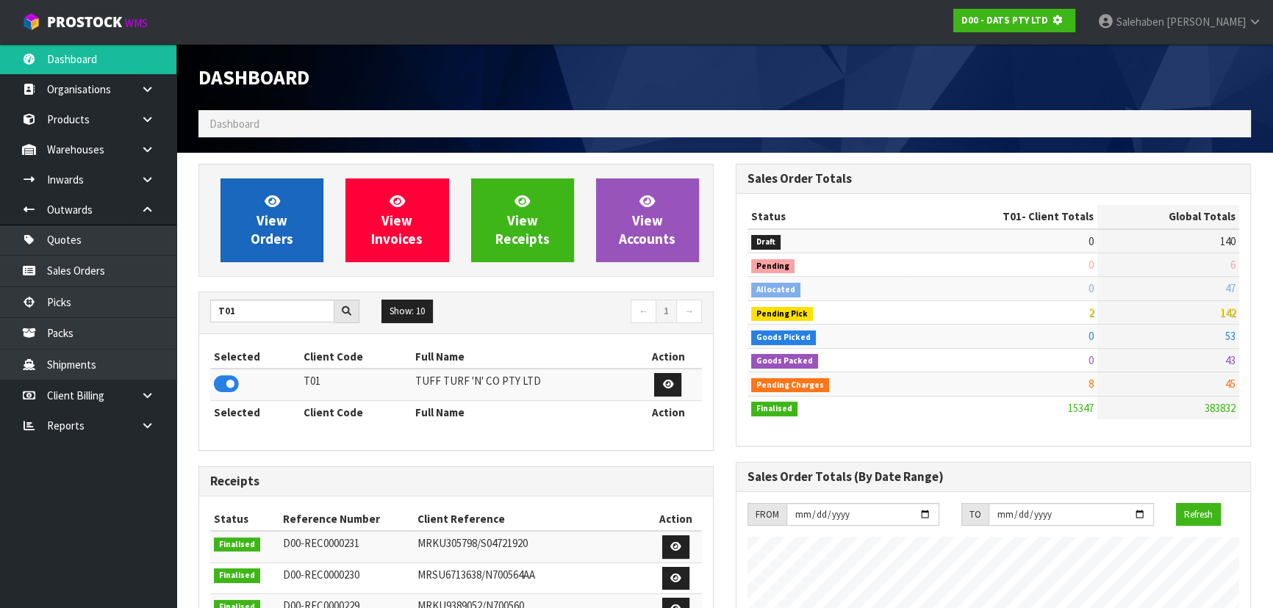
scroll to position [733792, 734170]
click at [265, 237] on span "View Orders" at bounding box center [272, 219] width 43 height 55
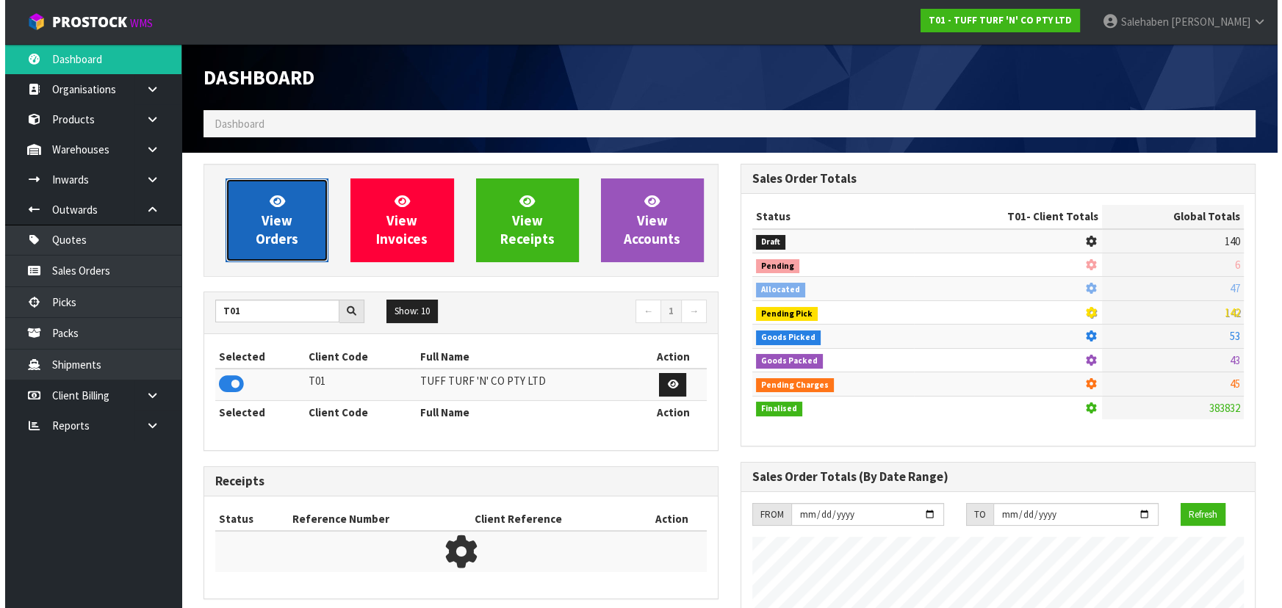
scroll to position [915, 536]
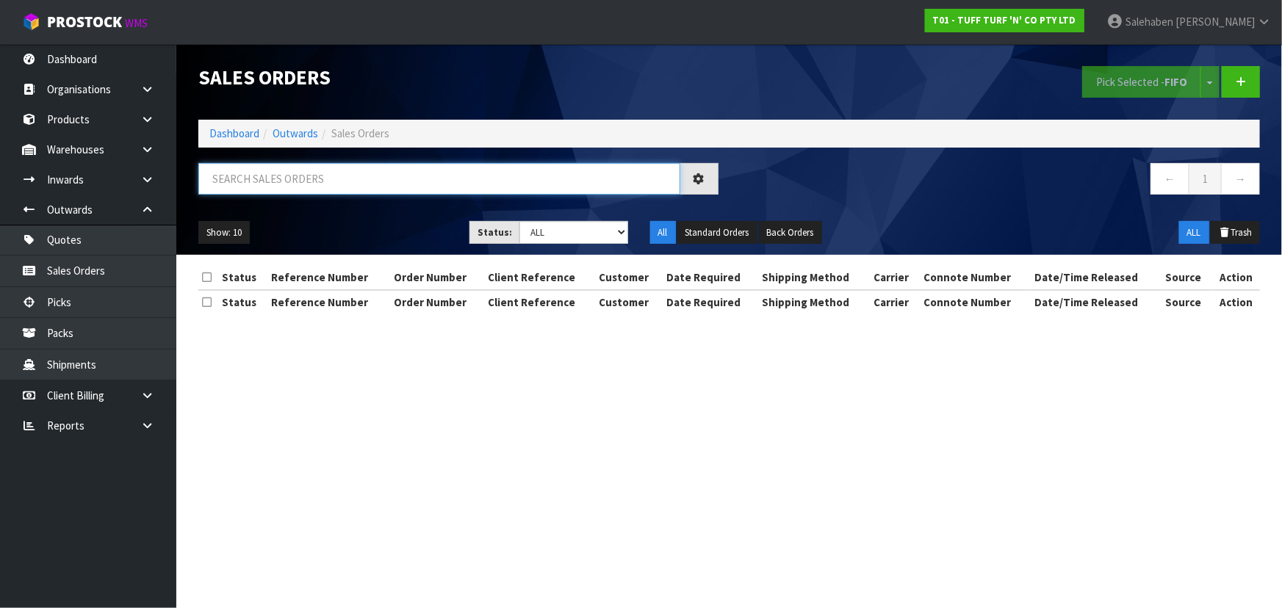
click at [290, 181] on input "text" at bounding box center [439, 179] width 482 height 32
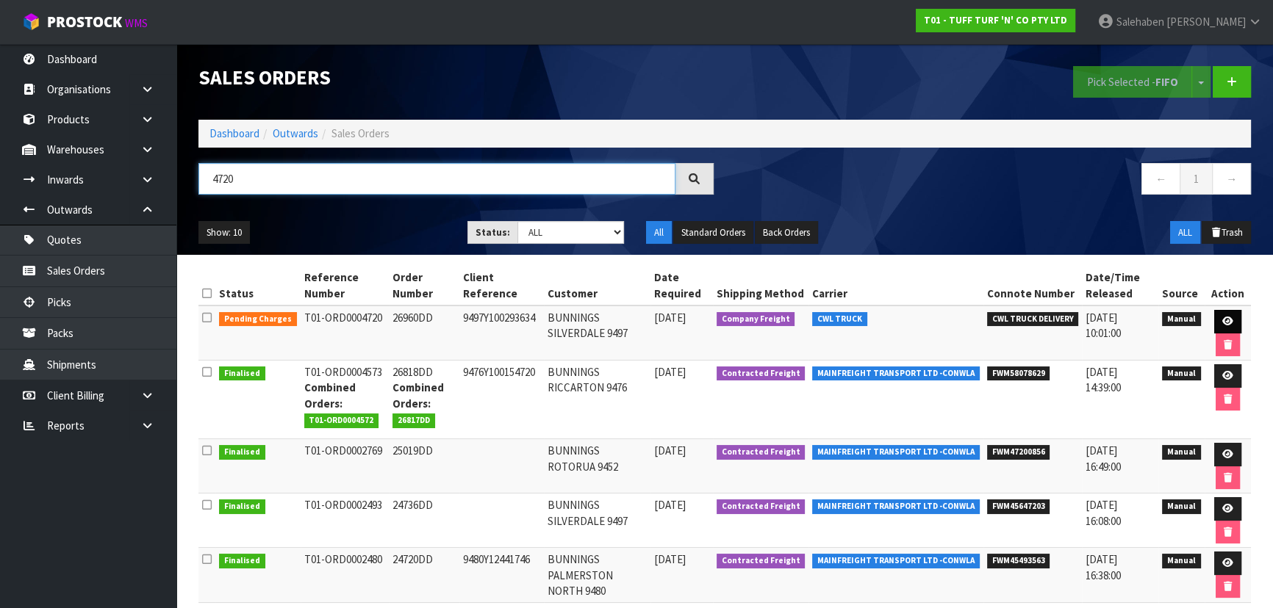
type input "4720"
click at [1229, 319] on icon at bounding box center [1227, 322] width 11 height 10
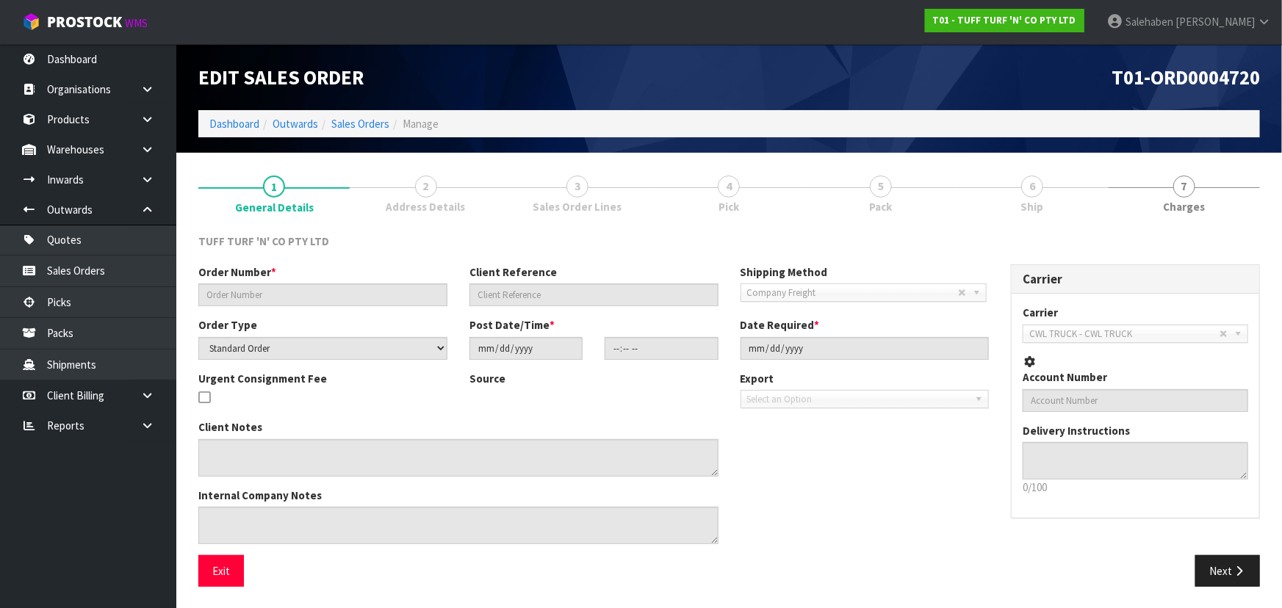
type input "26960DD"
type input "9497Y100293634"
select select "number:0"
type input "[DATE]"
type input "14:58:00.000"
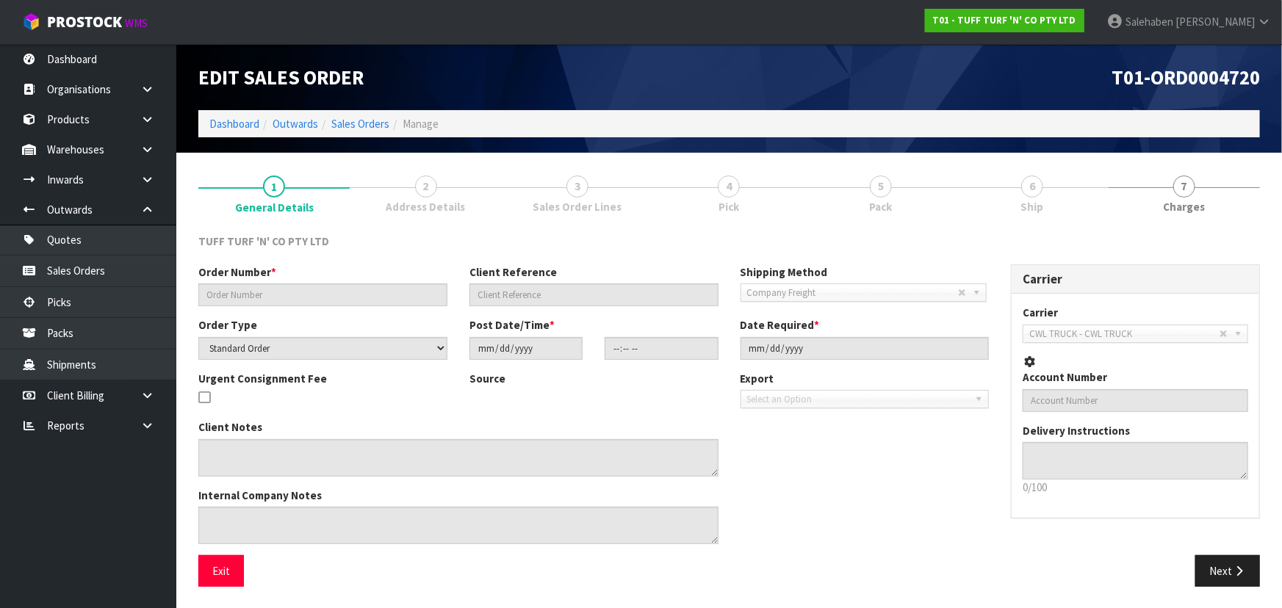
type input "[DATE]"
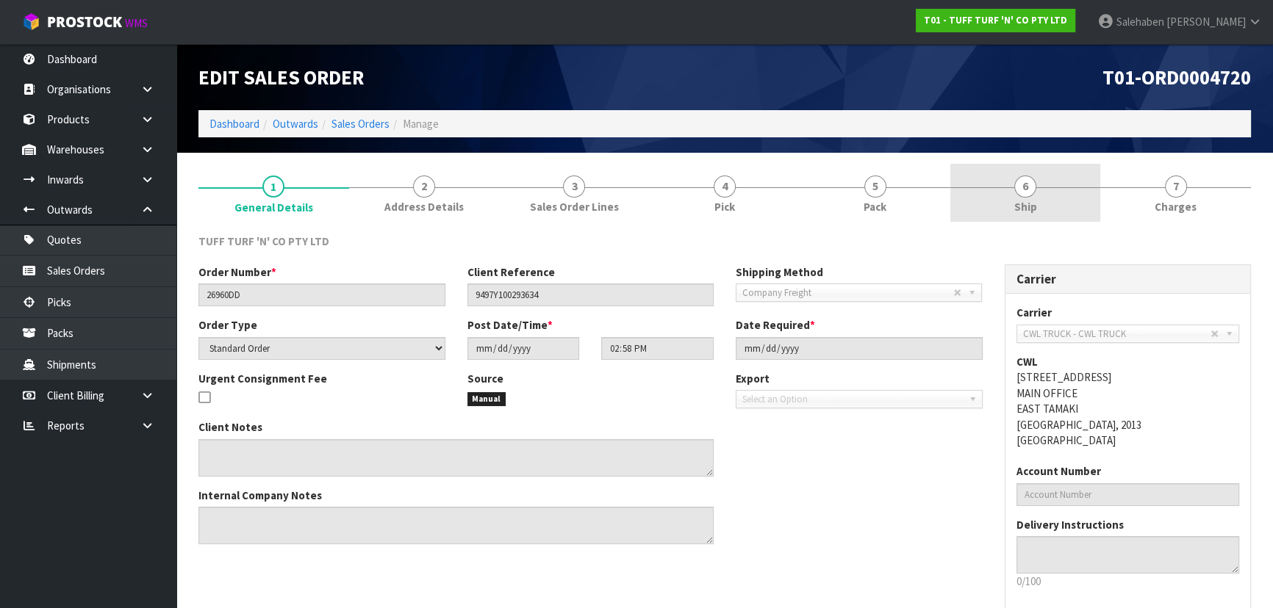
click at [1009, 192] on link "6 Ship" at bounding box center [1025, 193] width 151 height 58
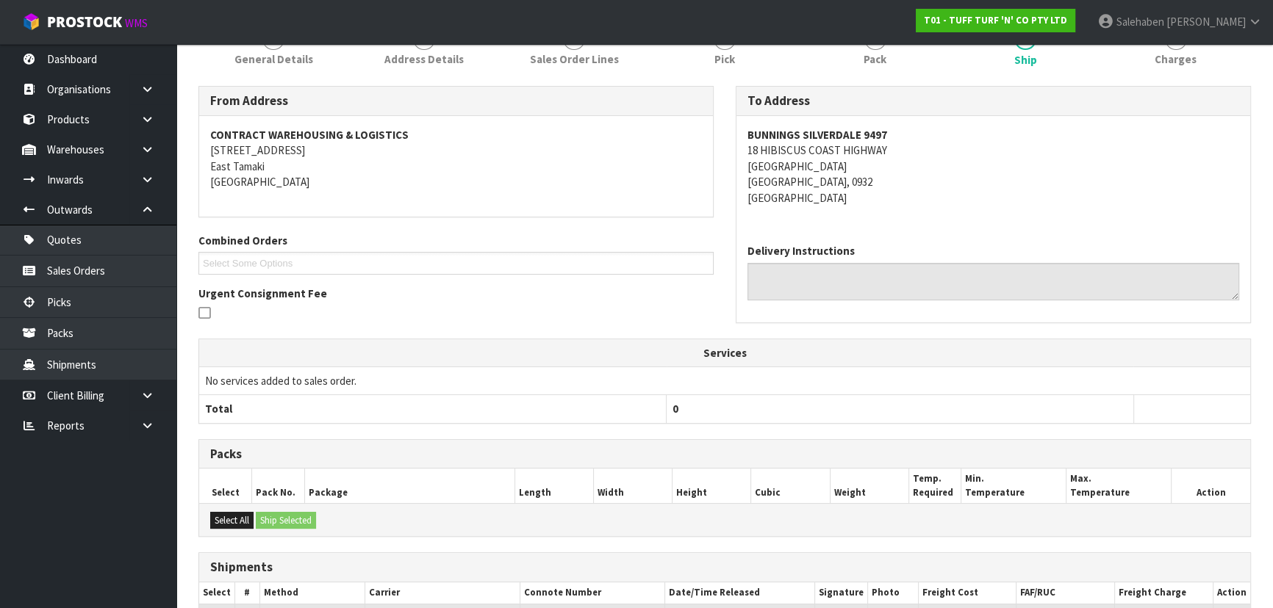
scroll to position [281, 0]
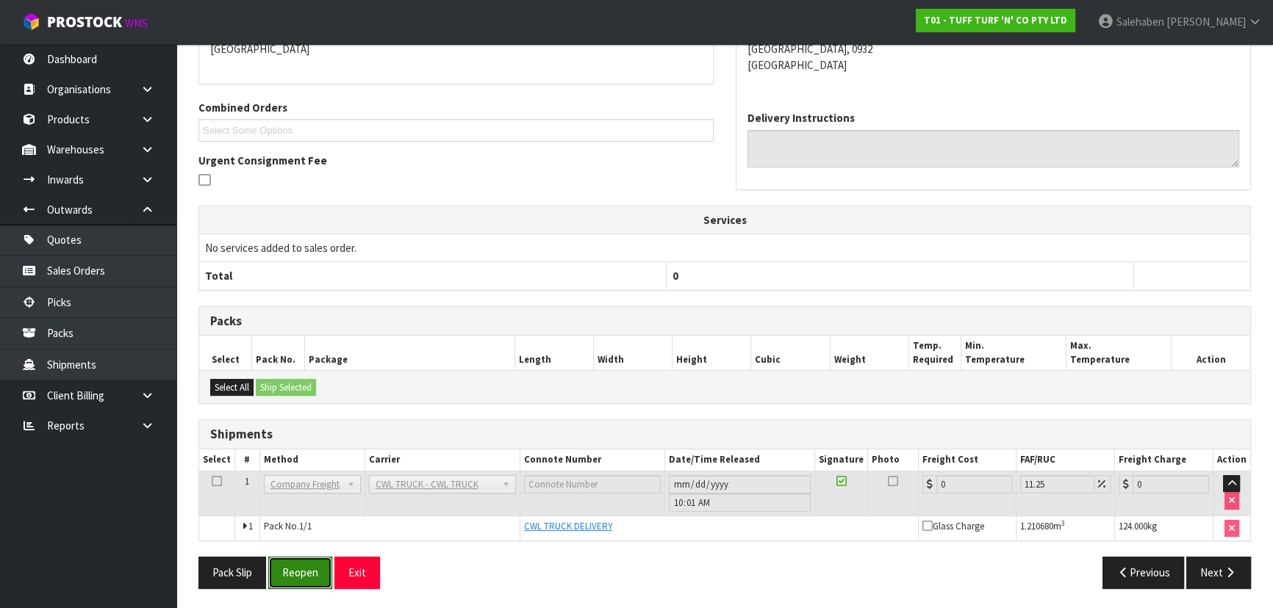
drag, startPoint x: 289, startPoint y: 558, endPoint x: 306, endPoint y: 546, distance: 21.6
click at [289, 558] on button "Reopen" at bounding box center [300, 573] width 64 height 32
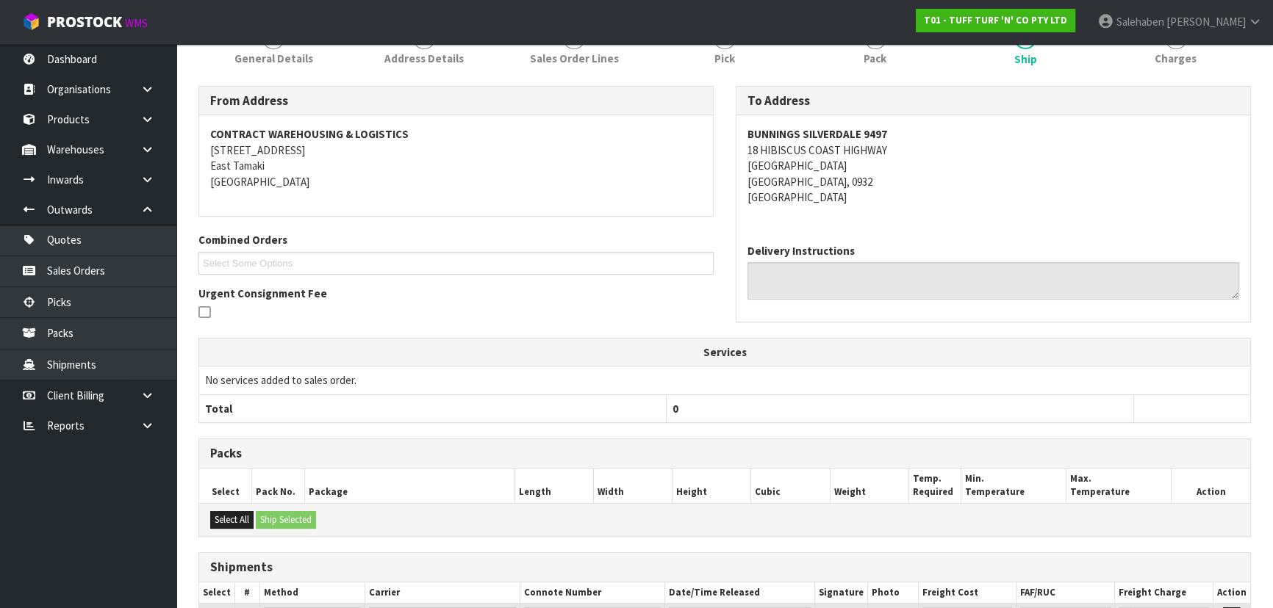
scroll to position [334, 0]
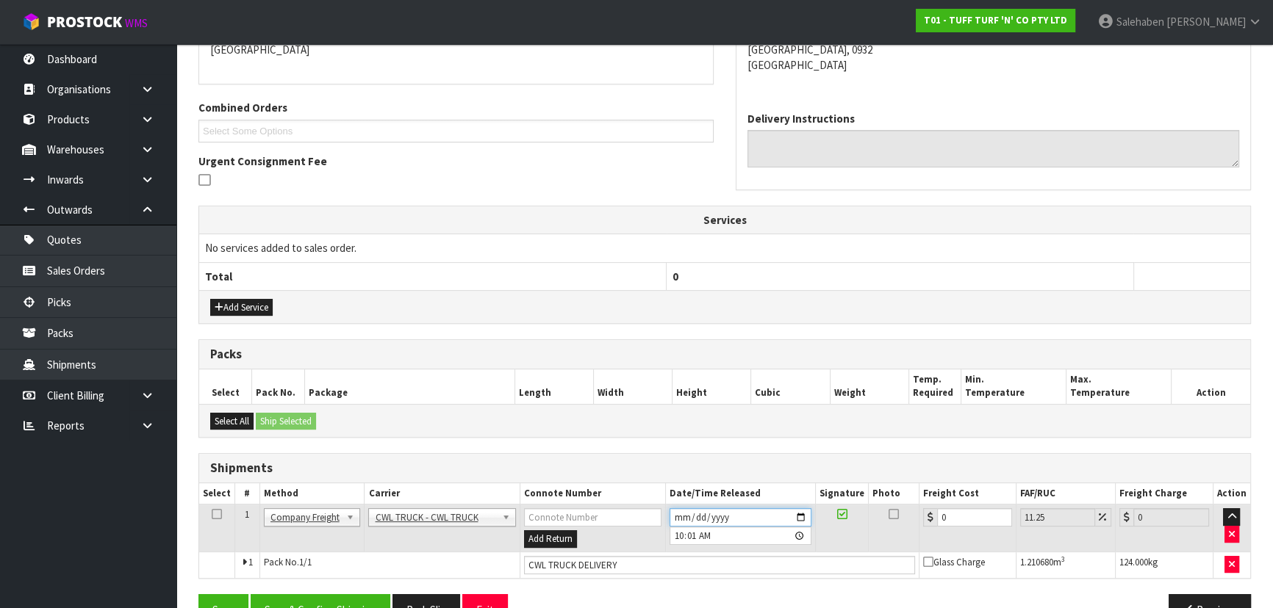
click at [799, 514] on input "[DATE]" at bounding box center [740, 517] width 142 height 18
type input "[DATE]"
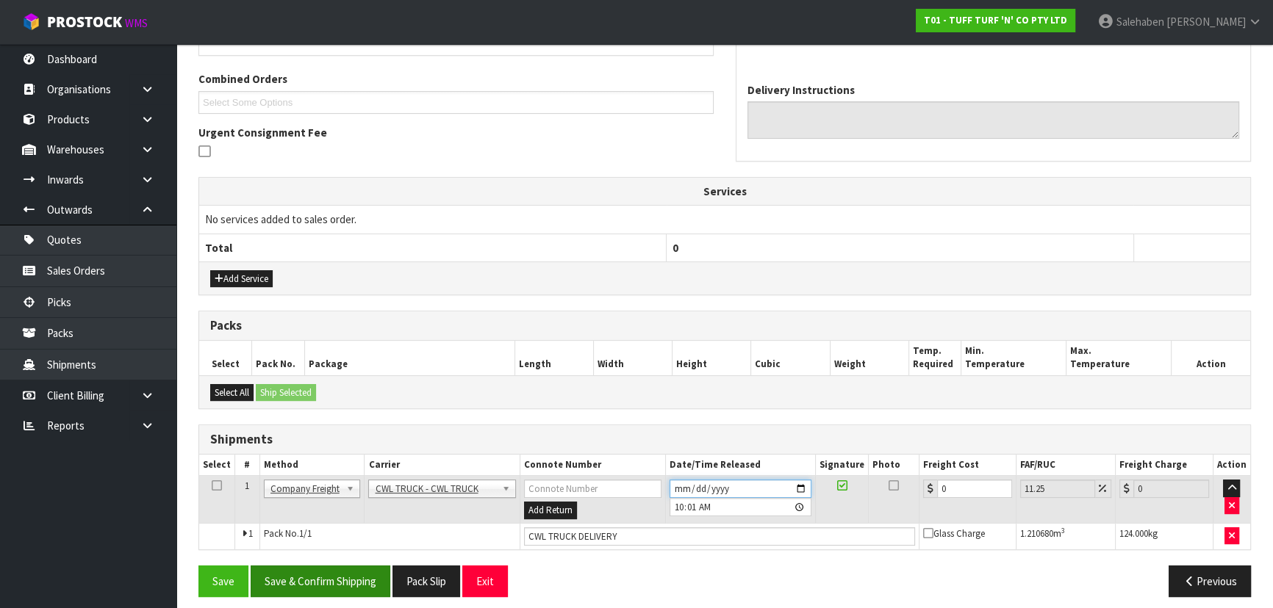
scroll to position [370, 0]
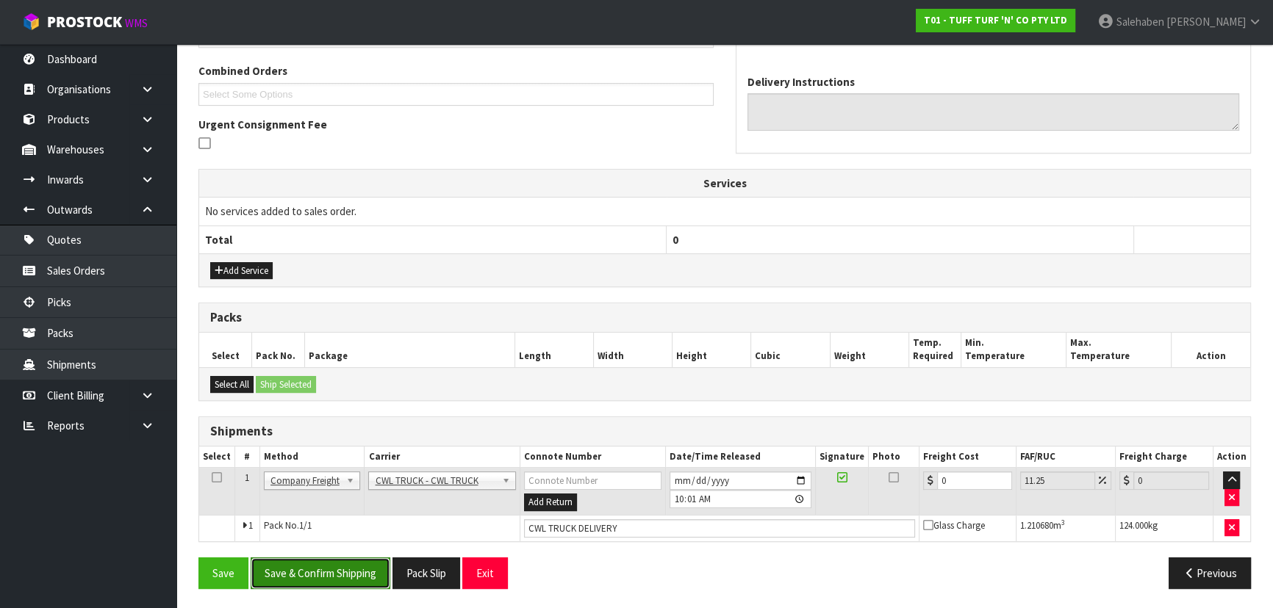
drag, startPoint x: 313, startPoint y: 572, endPoint x: 336, endPoint y: 563, distance: 24.7
click at [315, 572] on button "Save & Confirm Shipping" at bounding box center [321, 574] width 140 height 32
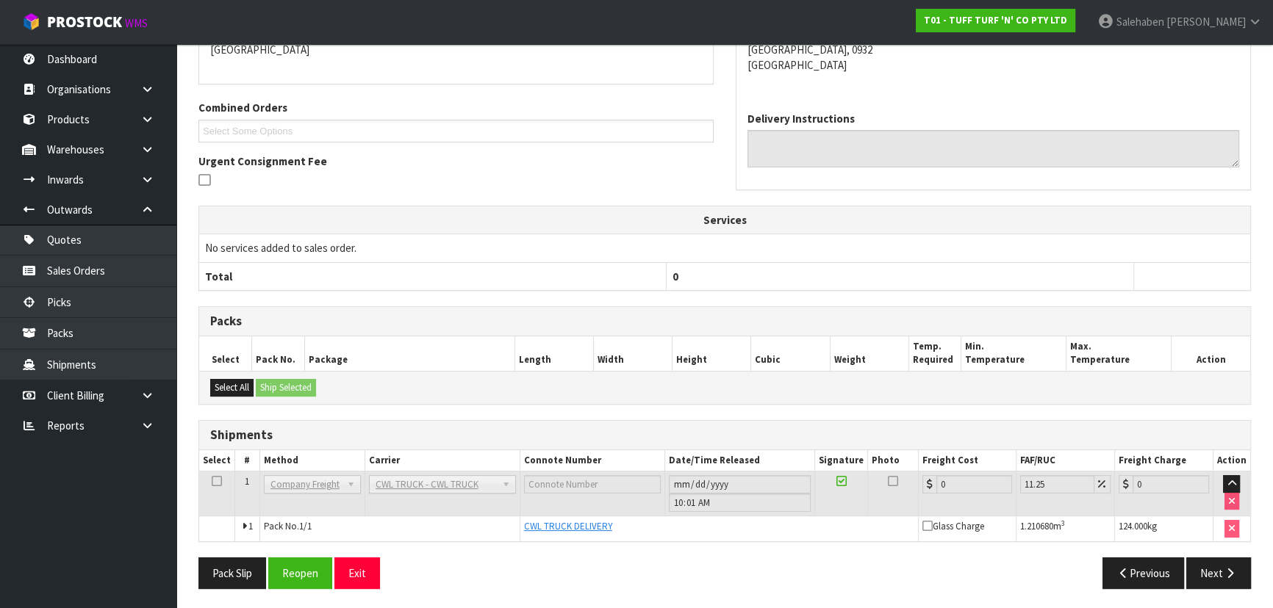
scroll to position [0, 0]
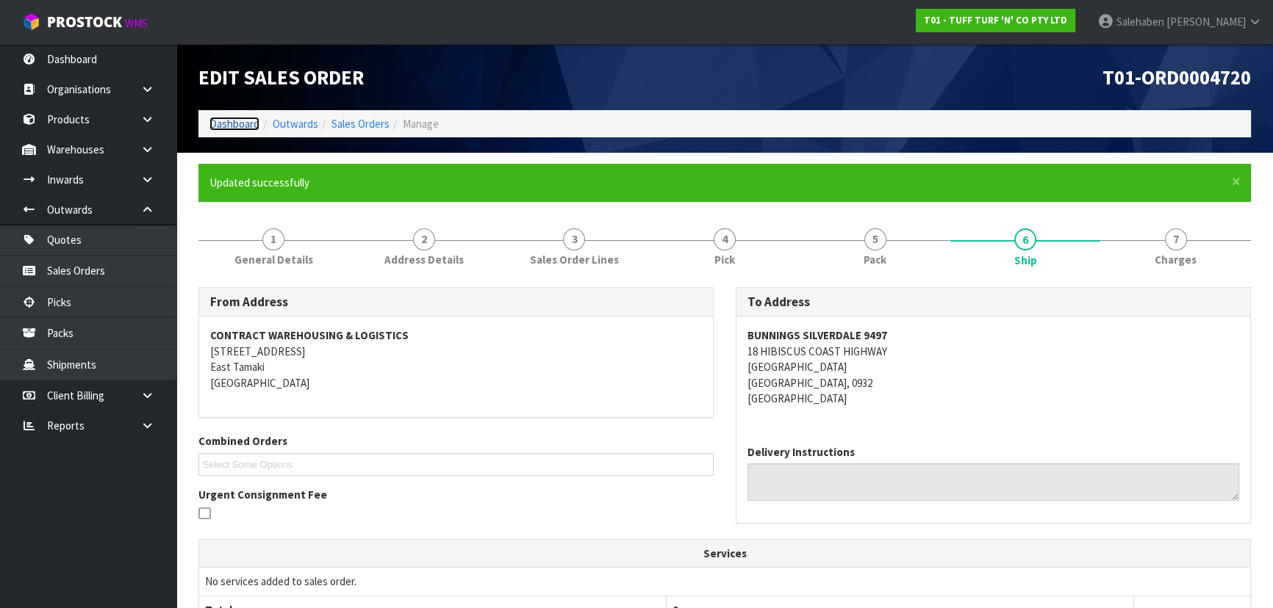
click at [254, 125] on link "Dashboard" at bounding box center [234, 124] width 50 height 14
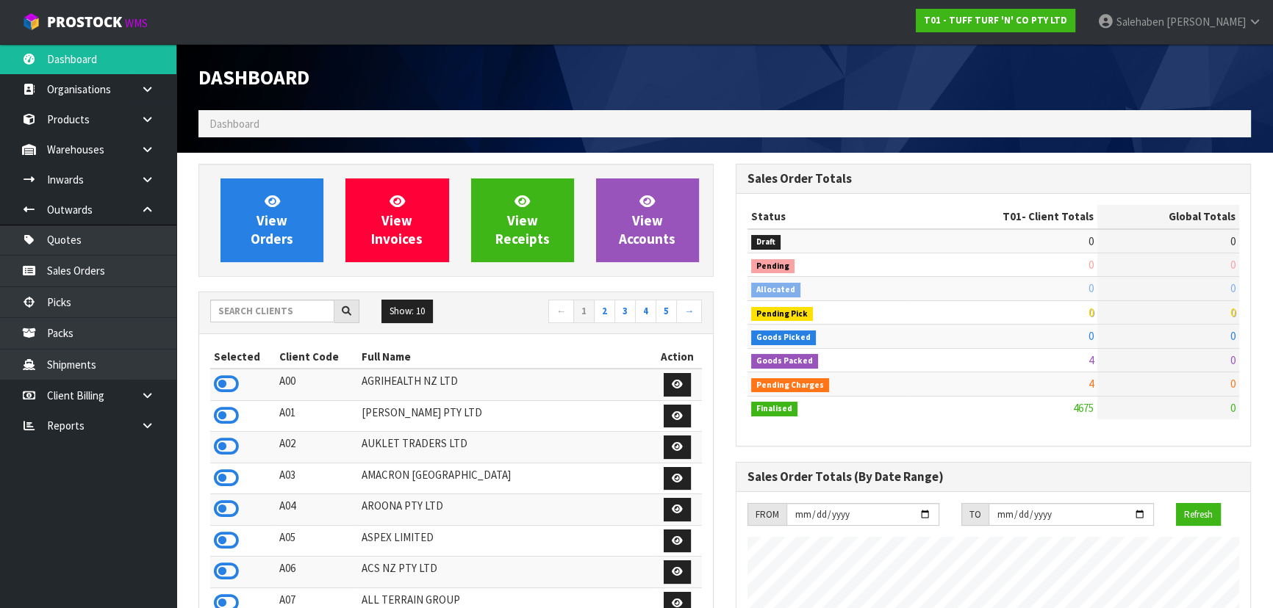
scroll to position [1111, 536]
